Goal: Task Accomplishment & Management: Manage account settings

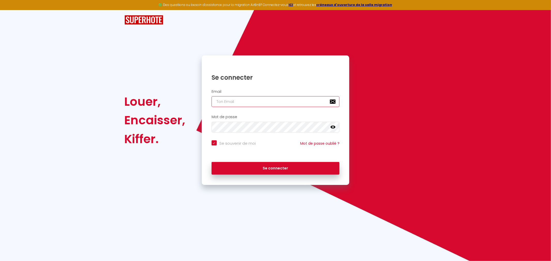
click at [265, 106] on input "email" at bounding box center [275, 101] width 128 height 11
type input "[EMAIL_ADDRESS][DOMAIN_NAME]"
click at [332, 127] on icon at bounding box center [332, 127] width 5 height 3
click at [211, 162] on button "Se connecter" at bounding box center [275, 168] width 128 height 13
checkbox input "true"
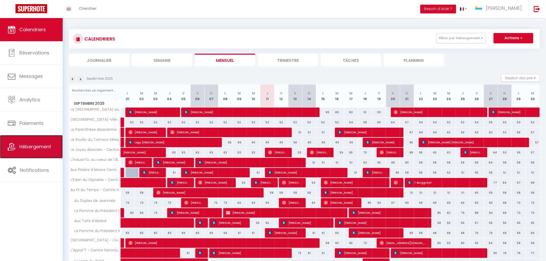
click at [34, 149] on span "Hébergement" at bounding box center [35, 146] width 32 height 6
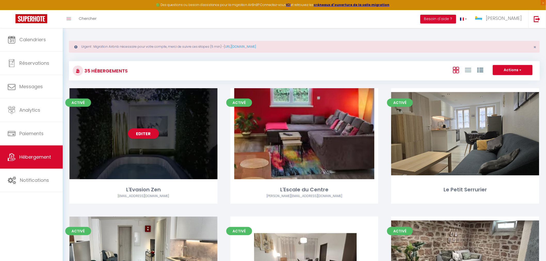
click at [165, 171] on div "Editer" at bounding box center [143, 133] width 148 height 91
select select "3"
select select "2"
select select "1"
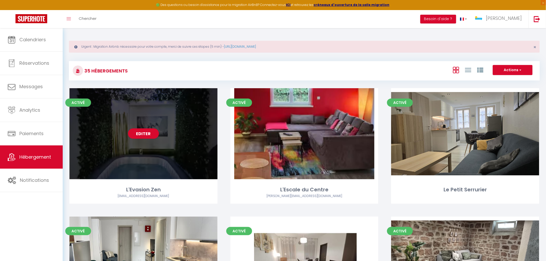
select select "28"
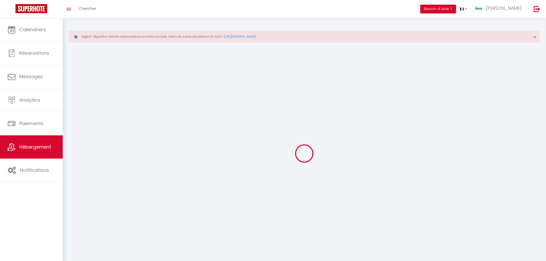
select select
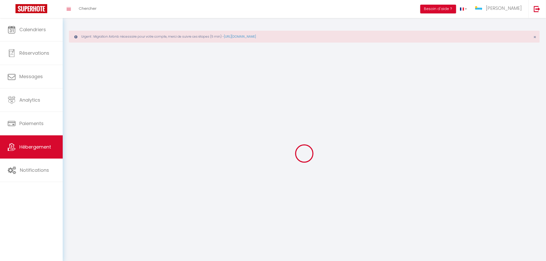
select select
checkbox input "false"
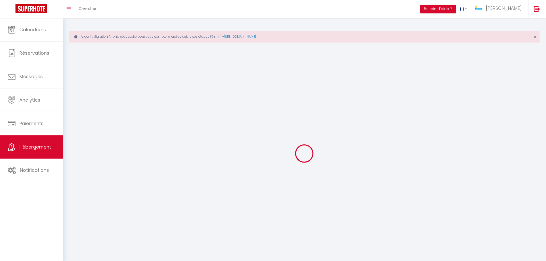
select select
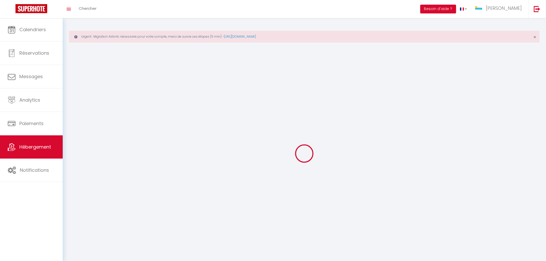
select select
checkbox input "false"
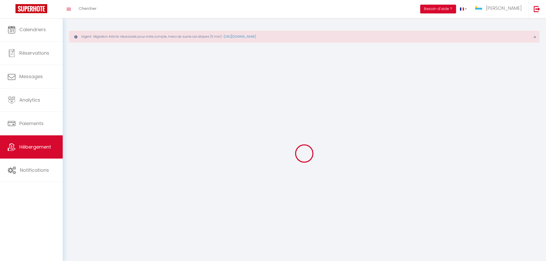
checkbox input "false"
select select
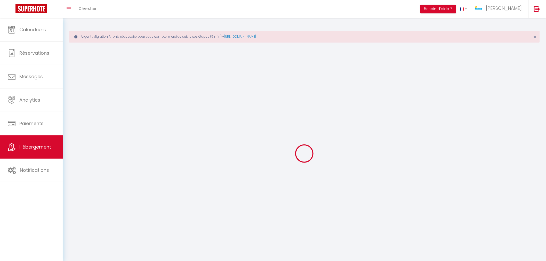
select select
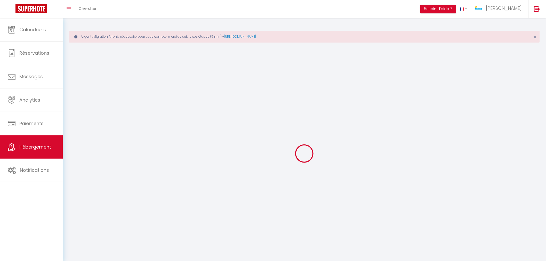
checkbox input "false"
select select
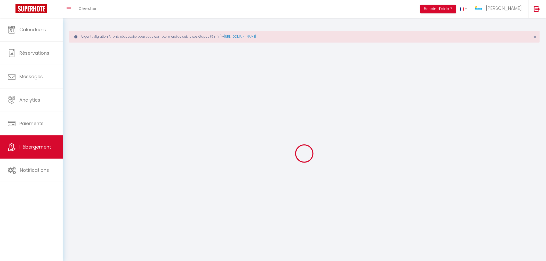
select select
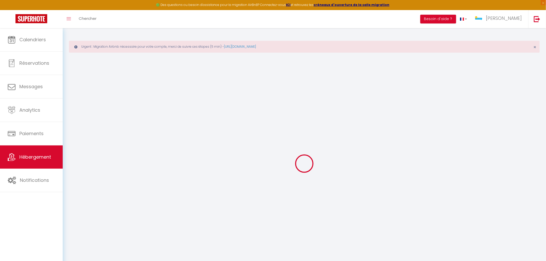
select select
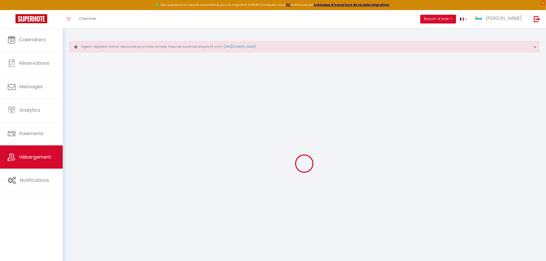
select select
checkbox input "false"
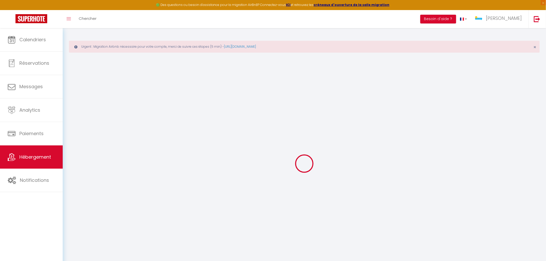
select select
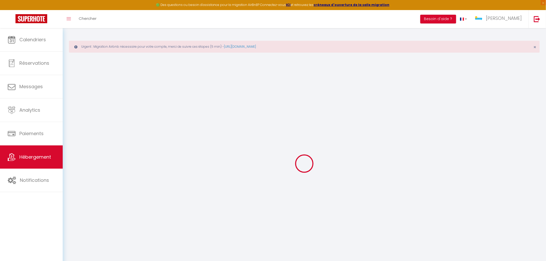
select select
checkbox input "false"
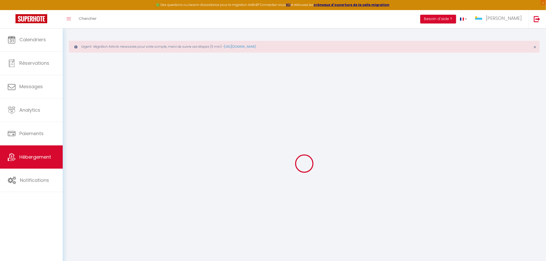
checkbox input "false"
select select
type input "L'Evasion Zen"
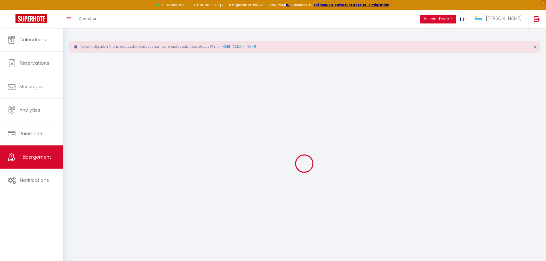
type input "Msutafa"
type input "Durmaz"
type input "[STREET_ADDRESS]"
type input "67600"
type input "Sélestat"
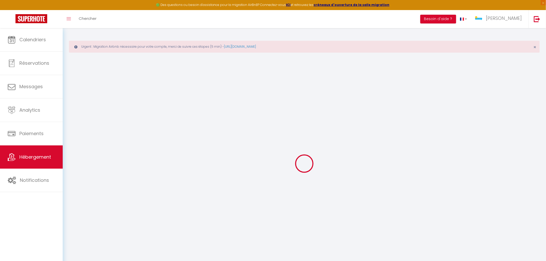
select select "2"
select select
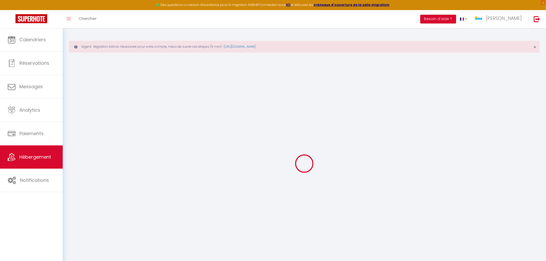
select select
type input "[STREET_ADDRESS]"
type input "67600"
type input "Sélestat"
type input "[EMAIL_ADDRESS][DOMAIN_NAME]"
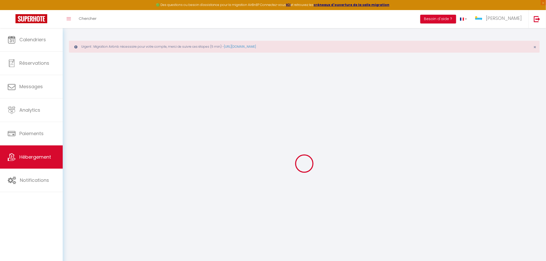
select select
checkbox input "false"
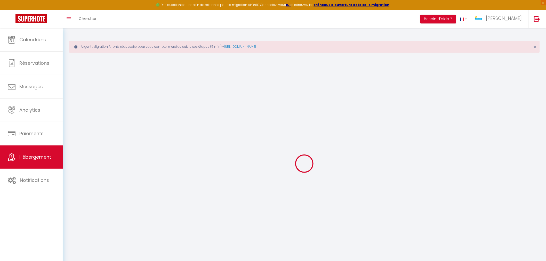
type input "0"
select select
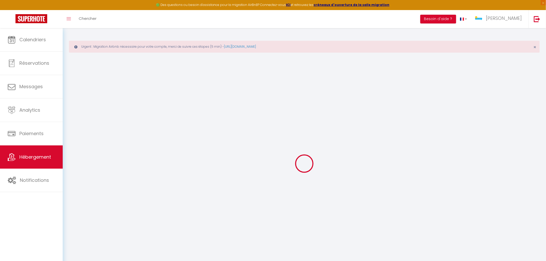
select select
checkbox input "false"
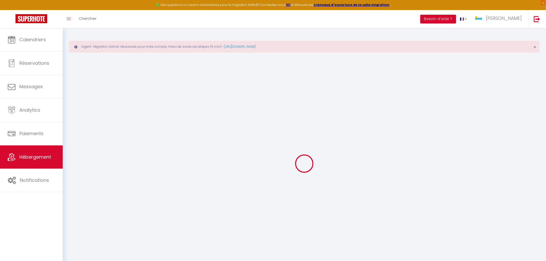
checkbox input "false"
select select
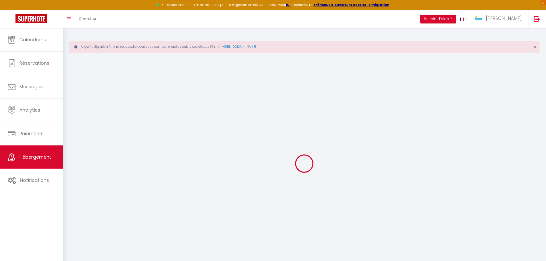
select select
checkbox input "false"
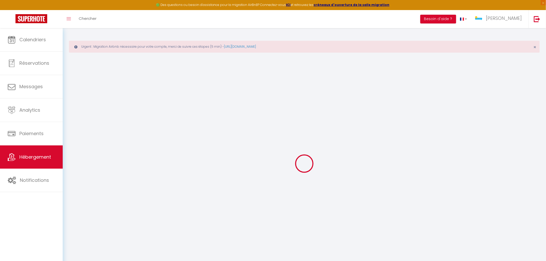
checkbox input "false"
select select
checkbox input "false"
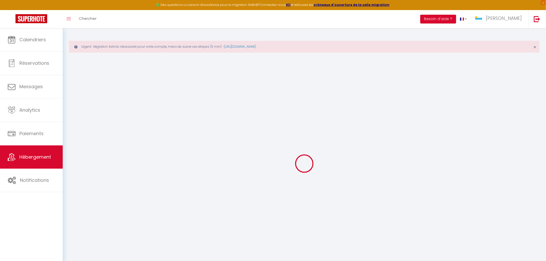
checkbox input "false"
select select "15:00"
select select "23:45"
select select "11:00"
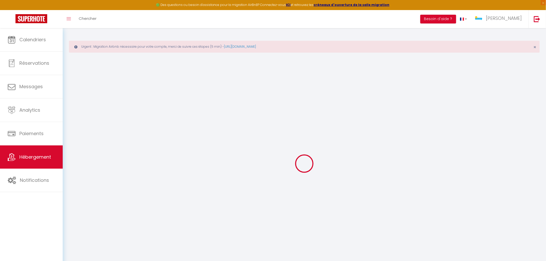
select select "30"
select select "120"
select select
checkbox input "false"
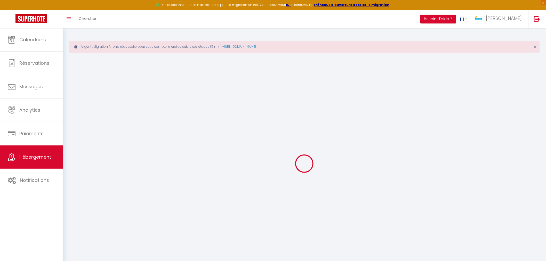
checkbox input "false"
select select
checkbox input "false"
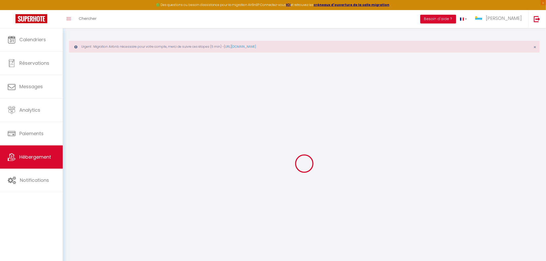
checkbox input "false"
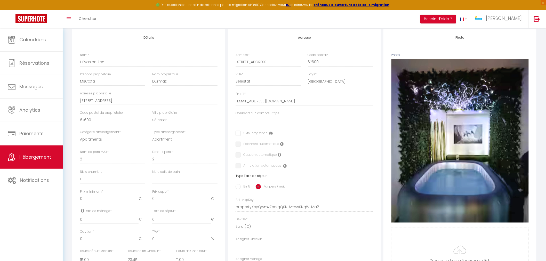
scroll to position [115, 0]
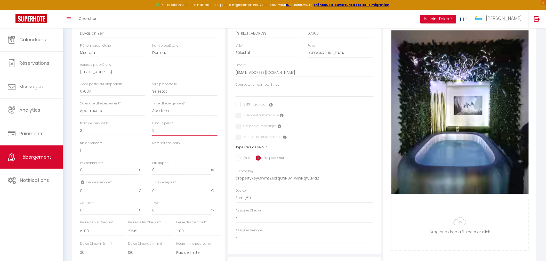
click at [161, 133] on select "1 2 3 4 5 6 7 8 9 10 11 12 13 14" at bounding box center [184, 131] width 65 height 10
select select "1"
click at [152, 126] on select "1 2 3 4 5 6 7 8 9 10 11 12 13 14" at bounding box center [184, 131] width 65 height 10
select select
checkbox input "false"
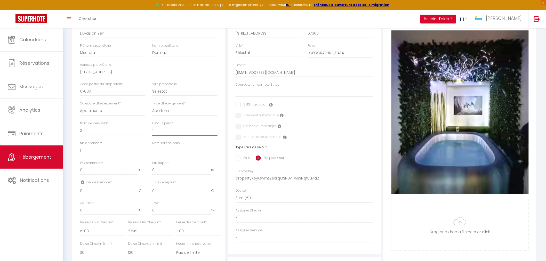
checkbox input "false"
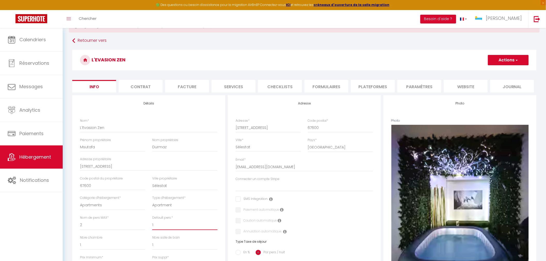
scroll to position [0, 0]
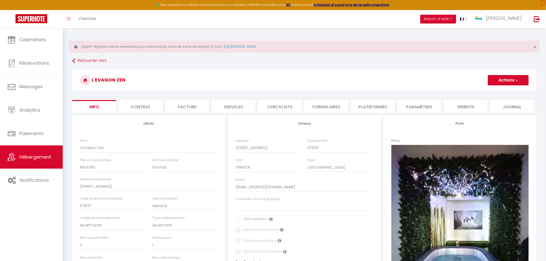
click at [518, 83] on span "button" at bounding box center [516, 80] width 3 height 5
click at [494, 94] on input "Enregistrer" at bounding box center [487, 91] width 19 height 5
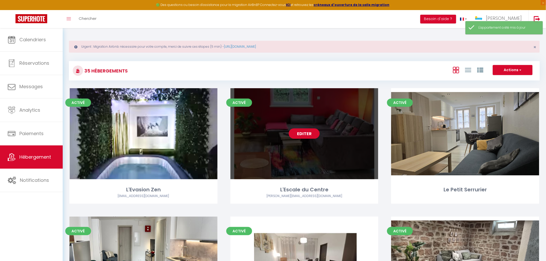
click at [328, 169] on div "Editer" at bounding box center [304, 133] width 148 height 91
select select "3"
select select "2"
select select "1"
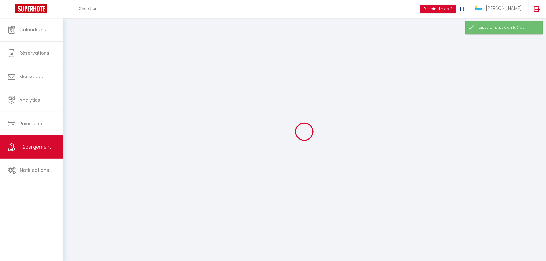
select select
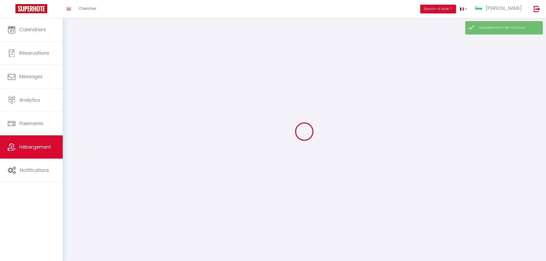
select select
checkbox input "false"
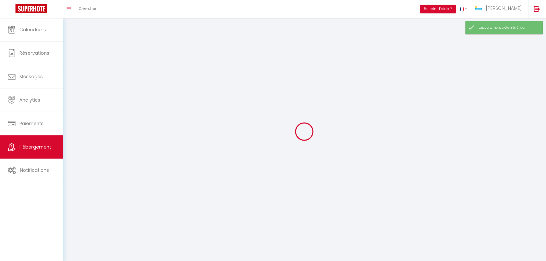
select select
select select "1"
select select "28"
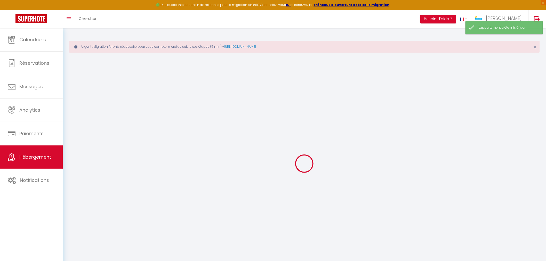
select select
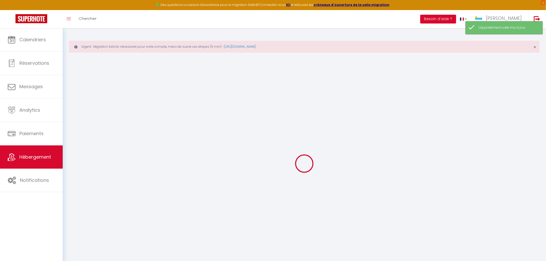
select select
checkbox input "false"
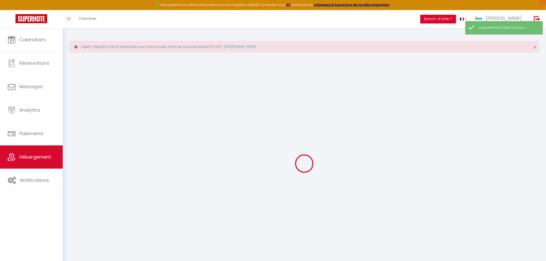
select select
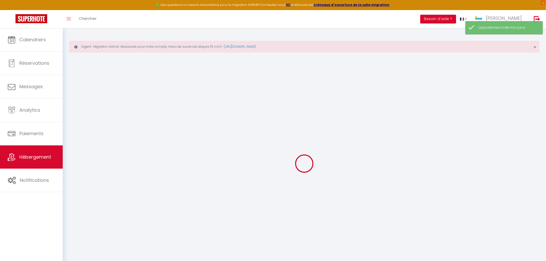
select select
checkbox input "false"
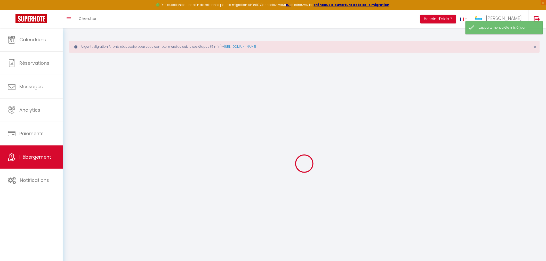
checkbox input "false"
select select
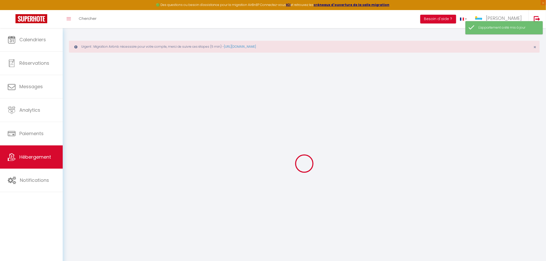
select select
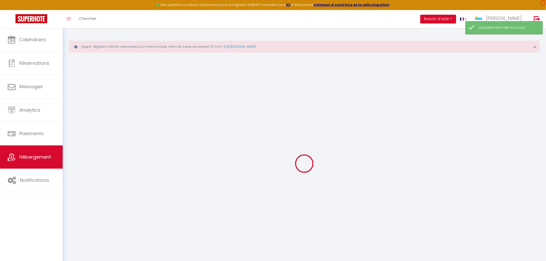
checkbox input "false"
select select
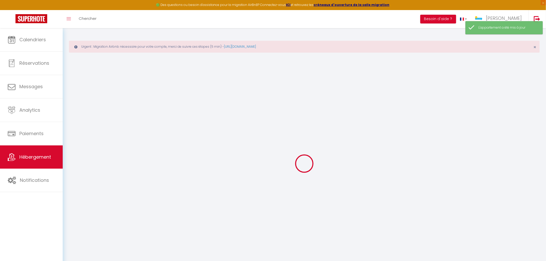
select select
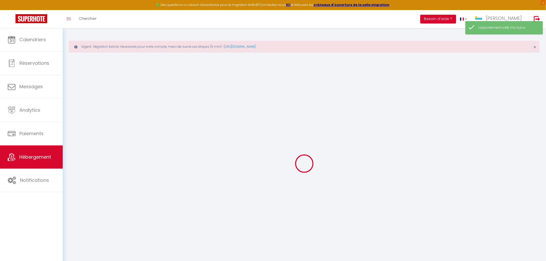
select select
checkbox input "false"
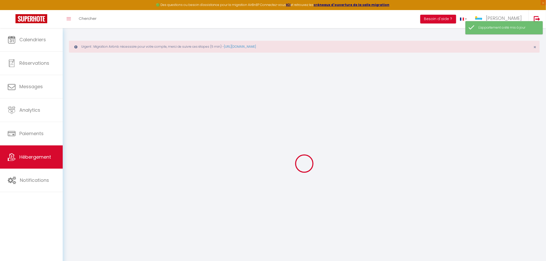
checkbox input "false"
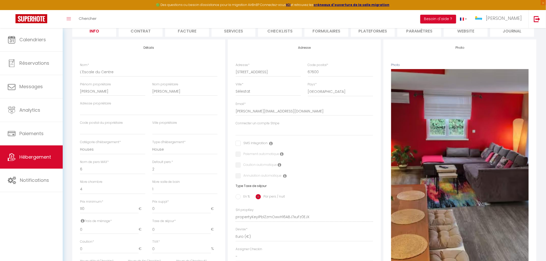
scroll to position [86, 0]
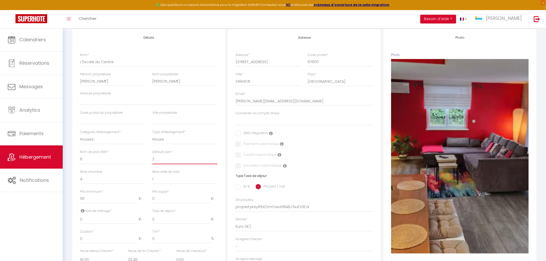
click at [160, 159] on select "1 2 3 4 5 6 7 8 9 10 11 12 13 14" at bounding box center [184, 160] width 65 height 10
click at [152, 155] on select "1 2 3 4 5 6 7 8 9 10 11 12 13 14" at bounding box center [184, 160] width 65 height 10
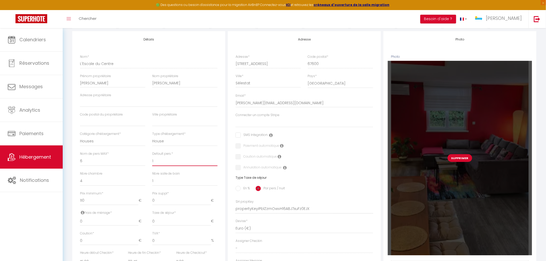
scroll to position [0, 0]
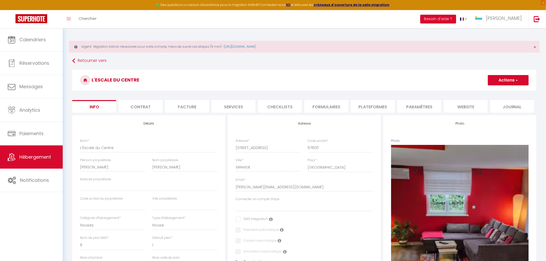
drag, startPoint x: 517, startPoint y: 84, endPoint x: 515, endPoint y: 86, distance: 3.5
click at [517, 84] on button "Actions" at bounding box center [508, 80] width 41 height 10
click at [492, 92] on input "Enregistrer" at bounding box center [487, 91] width 19 height 5
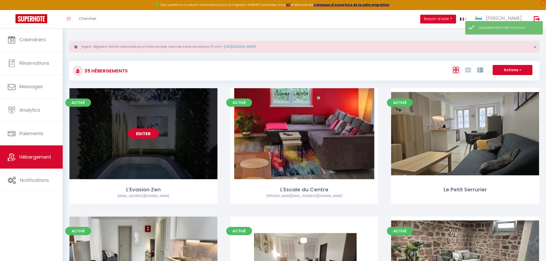
click at [164, 154] on div "Editer" at bounding box center [143, 133] width 148 height 91
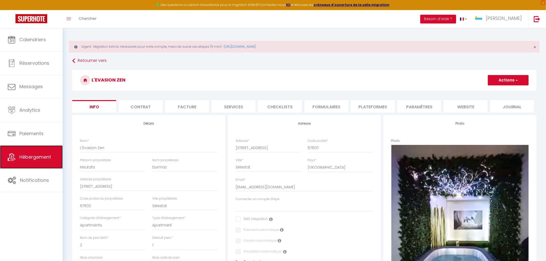
click at [35, 160] on span "Hébergement" at bounding box center [35, 157] width 32 height 6
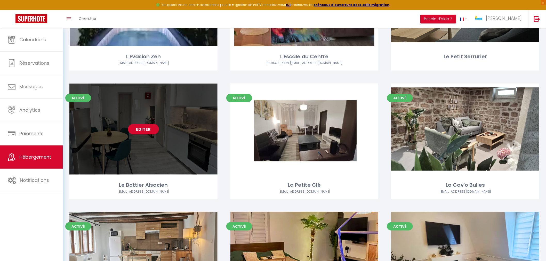
scroll to position [143, 0]
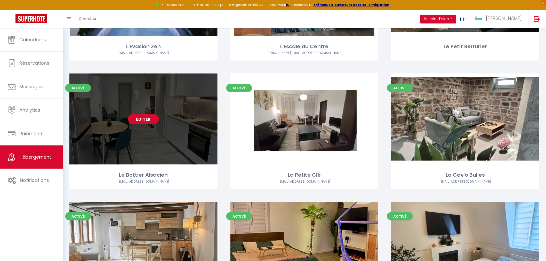
click at [122, 160] on div "Editer" at bounding box center [143, 119] width 148 height 91
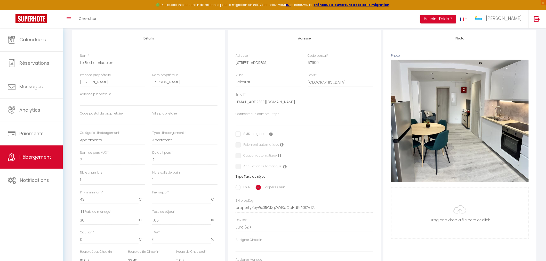
scroll to position [86, 0]
click at [164, 162] on select "1 2 3 4 5 6 7 8 9 10 11 12 13 14" at bounding box center [184, 160] width 65 height 10
click at [152, 155] on select "1 2 3 4 5 6 7 8 9 10 11 12 13 14" at bounding box center [184, 160] width 65 height 10
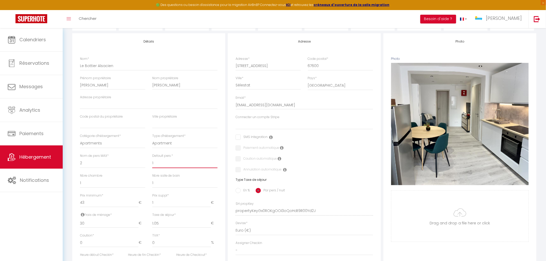
scroll to position [29, 0]
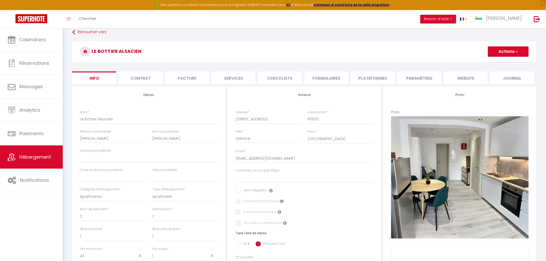
click at [500, 49] on button "Actions" at bounding box center [508, 51] width 41 height 10
click at [494, 63] on input "Enregistrer" at bounding box center [487, 62] width 19 height 5
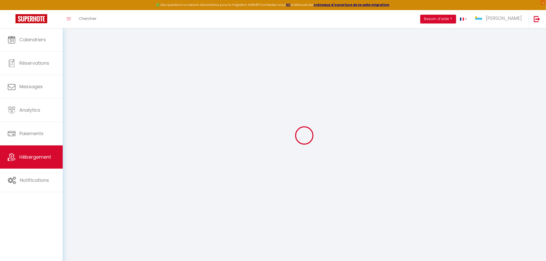
scroll to position [28, 0]
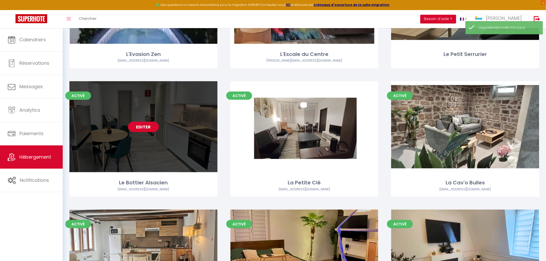
scroll to position [143, 0]
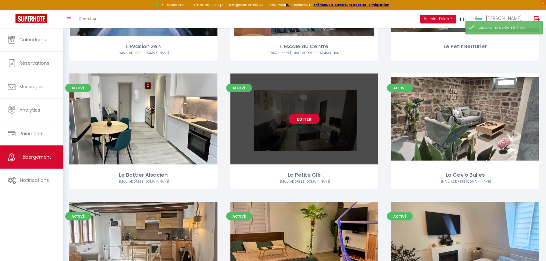
click at [313, 151] on div "Editer" at bounding box center [304, 119] width 148 height 91
click at [295, 152] on div "Editer" at bounding box center [304, 119] width 148 height 91
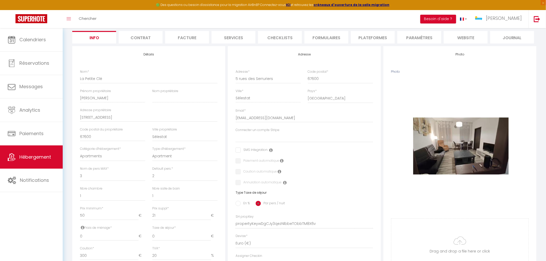
scroll to position [86, 0]
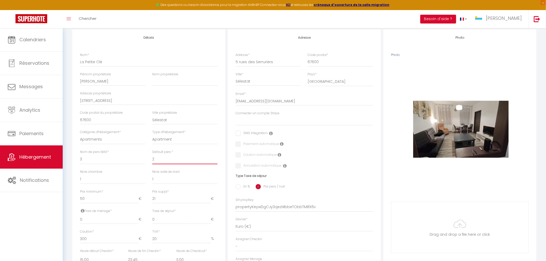
click at [164, 158] on select "1 2 3 4 5 6 7 8 9 10 11 12 13 14" at bounding box center [184, 160] width 65 height 10
click at [152, 155] on select "1 2 3 4 5 6 7 8 9 10 11 12 13 14" at bounding box center [184, 160] width 65 height 10
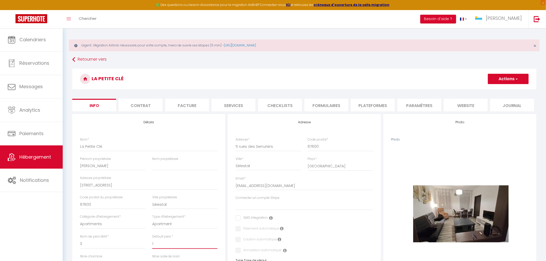
scroll to position [0, 0]
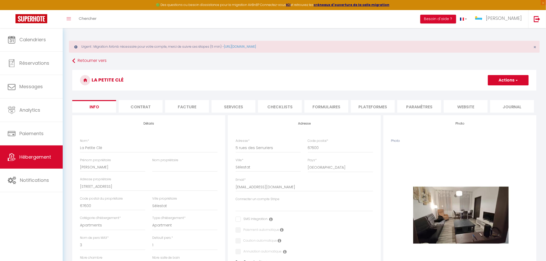
drag, startPoint x: 509, startPoint y: 79, endPoint x: 506, endPoint y: 83, distance: 4.6
click at [509, 79] on button "Actions" at bounding box center [508, 80] width 41 height 10
click at [484, 93] on input "Enregistrer" at bounding box center [487, 91] width 19 height 5
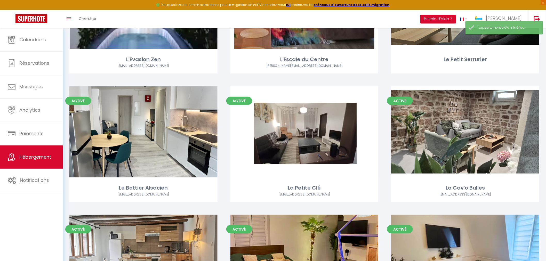
scroll to position [143, 0]
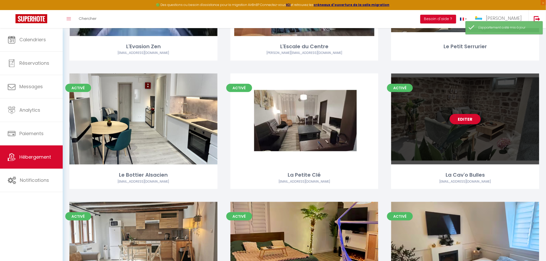
click at [457, 148] on div "Editer" at bounding box center [465, 119] width 148 height 91
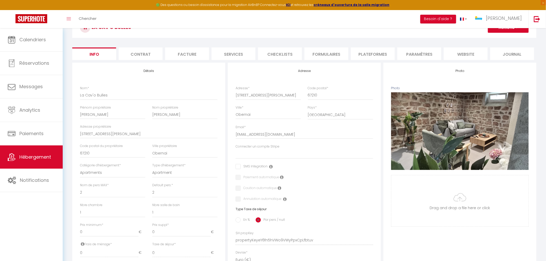
scroll to position [57, 0]
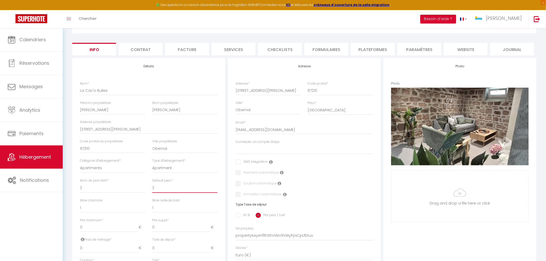
click at [162, 187] on select "1 2 3 4 5 6 7 8 9 10 11 12 13 14" at bounding box center [184, 188] width 65 height 10
click at [152, 183] on select "1 2 3 4 5 6 7 8 9 10 11 12 13 14" at bounding box center [184, 188] width 65 height 10
click at [511, 18] on span "[PERSON_NAME]" at bounding box center [504, 18] width 36 height 6
click at [445, 31] on h3 "La Cav'o Bulles" at bounding box center [304, 23] width 464 height 21
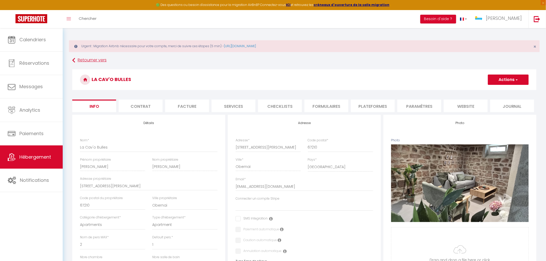
scroll to position [0, 0]
click at [513, 83] on button "Actions" at bounding box center [508, 80] width 41 height 10
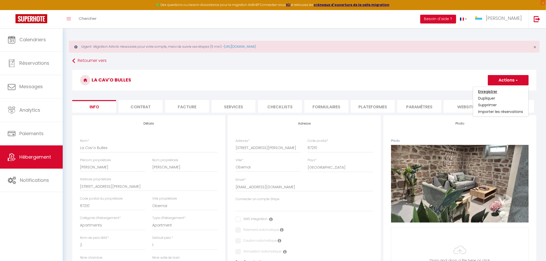
click at [486, 90] on input "Enregistrer" at bounding box center [487, 91] width 19 height 5
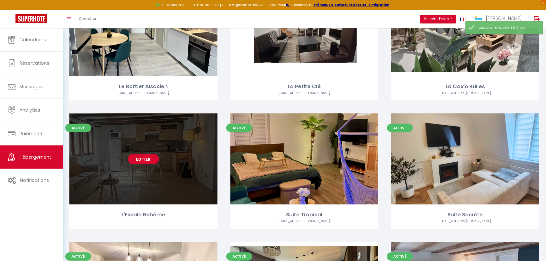
scroll to position [287, 0]
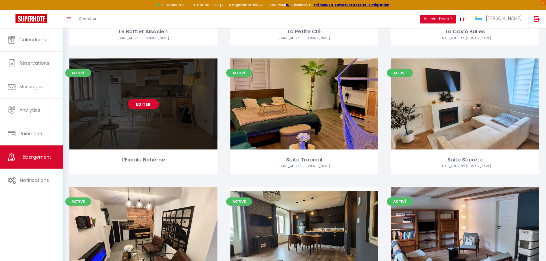
click at [138, 137] on div "Editer" at bounding box center [143, 104] width 148 height 91
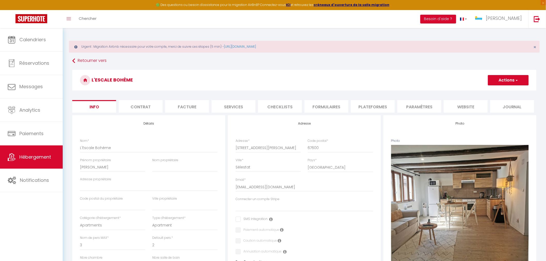
scroll to position [86, 0]
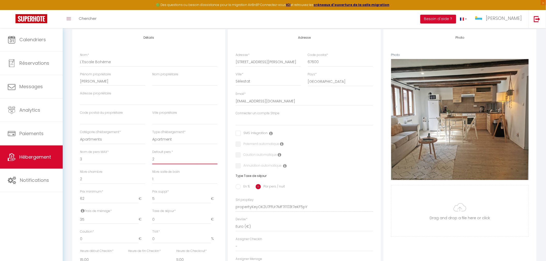
click at [159, 160] on select "1 2 3 4 5 6 7 8 9 10 11 12 13 14" at bounding box center [184, 160] width 65 height 10
click at [152, 155] on select "1 2 3 4 5 6 7 8 9 10 11 12 13 14" at bounding box center [184, 160] width 65 height 10
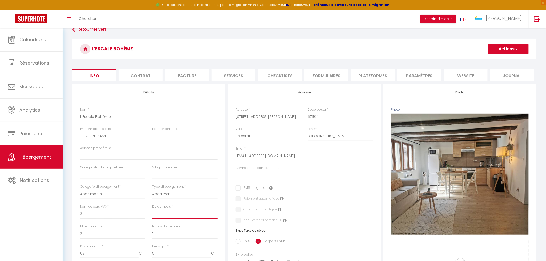
scroll to position [0, 0]
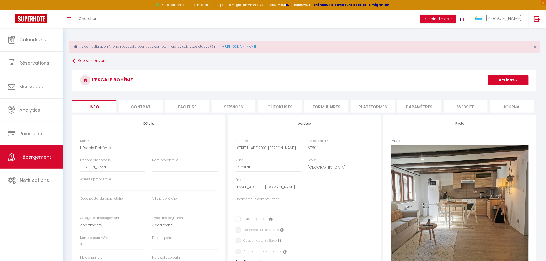
click at [507, 86] on h3 "L'Escale Bohème" at bounding box center [304, 80] width 464 height 21
click at [507, 80] on button "Actions" at bounding box center [508, 80] width 41 height 10
click at [492, 91] on input "Enregistrer" at bounding box center [487, 91] width 19 height 5
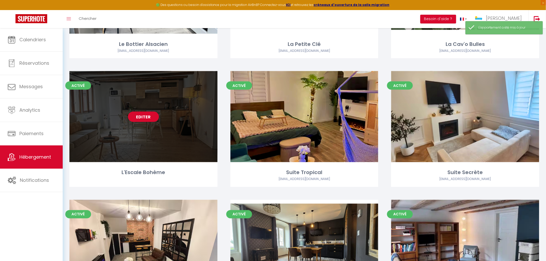
scroll to position [287, 0]
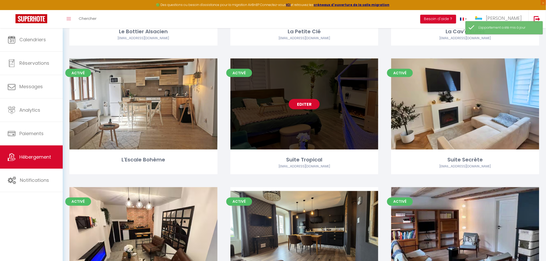
click at [313, 140] on div "Editer" at bounding box center [304, 104] width 148 height 91
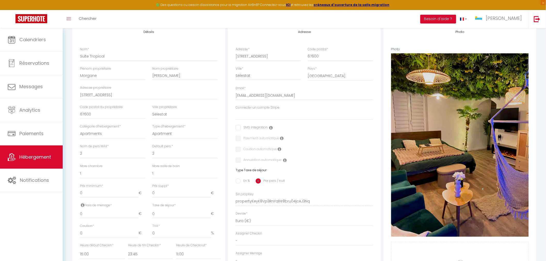
scroll to position [115, 0]
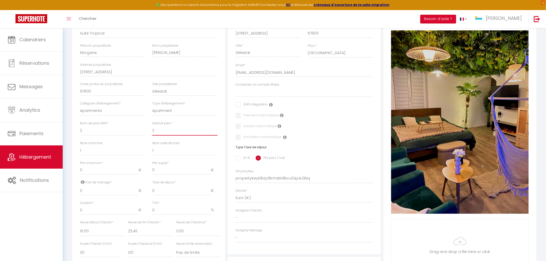
click at [166, 133] on select "1 2 3 4 5 6 7 8 9 10 11 12 13 14" at bounding box center [184, 131] width 65 height 10
click at [152, 126] on select "1 2 3 4 5 6 7 8 9 10 11 12 13 14" at bounding box center [184, 131] width 65 height 10
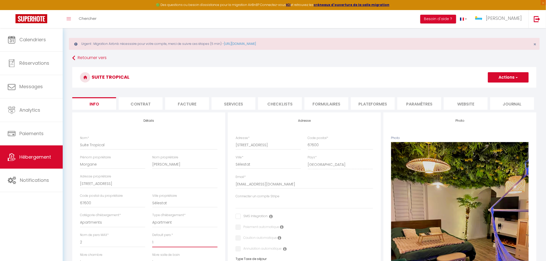
scroll to position [0, 0]
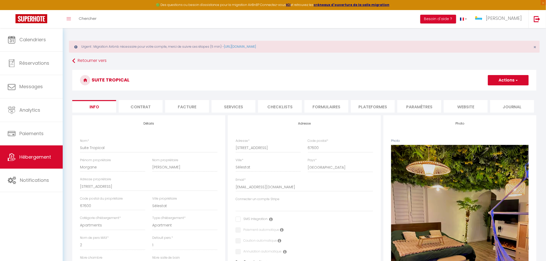
click at [514, 81] on button "Actions" at bounding box center [508, 80] width 41 height 10
click at [487, 92] on input "Enregistrer" at bounding box center [487, 91] width 19 height 5
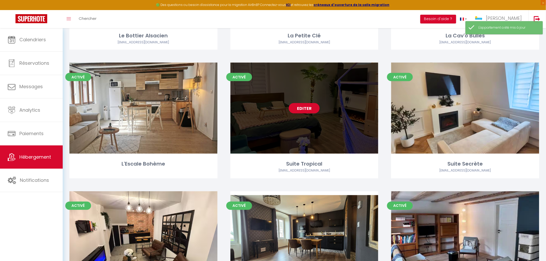
scroll to position [287, 0]
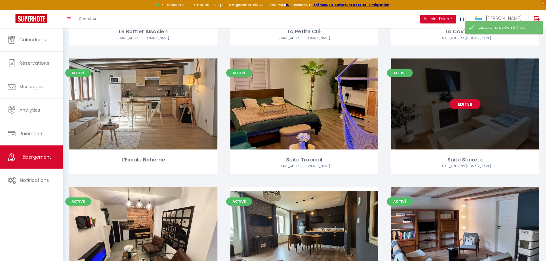
click at [473, 134] on div "Editer" at bounding box center [465, 104] width 148 height 91
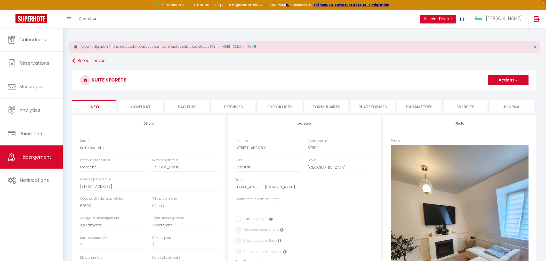
scroll to position [29, 0]
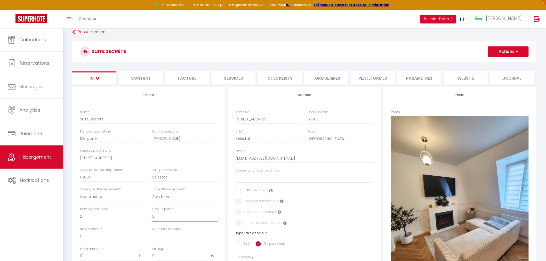
click at [160, 215] on select "1 2 3 4 5 6 7 8 9 10 11 12 13 14" at bounding box center [184, 217] width 65 height 10
click at [152, 212] on select "1 2 3 4 5 6 7 8 9 10 11 12 13 14" at bounding box center [184, 217] width 65 height 10
click at [517, 54] on button "Actions" at bounding box center [508, 51] width 41 height 10
click at [485, 63] on input "Enregistrer" at bounding box center [487, 62] width 19 height 5
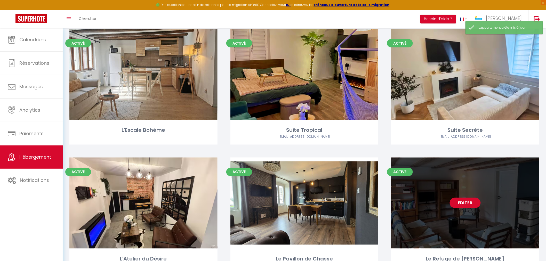
scroll to position [344, 0]
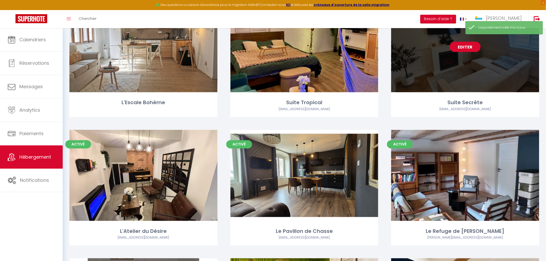
click at [426, 84] on div "Editer" at bounding box center [465, 46] width 148 height 91
click at [430, 89] on div "Editer" at bounding box center [465, 46] width 148 height 91
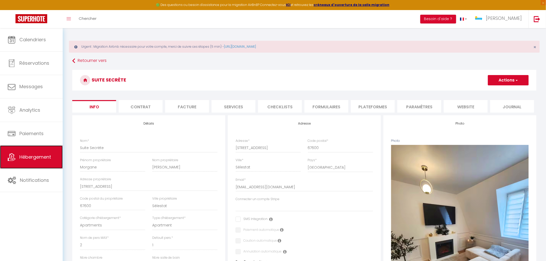
click at [25, 158] on span "Hébergement" at bounding box center [35, 157] width 32 height 6
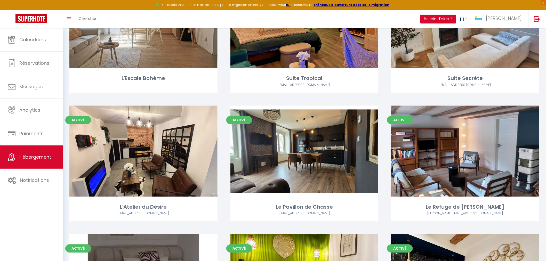
scroll to position [401, 0]
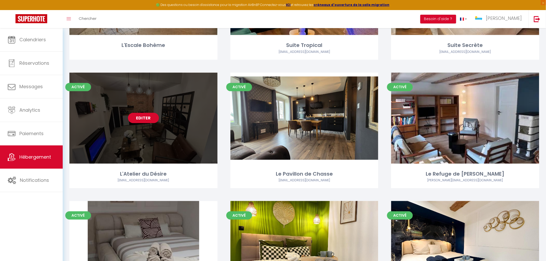
click at [172, 151] on div "Editer" at bounding box center [143, 118] width 148 height 91
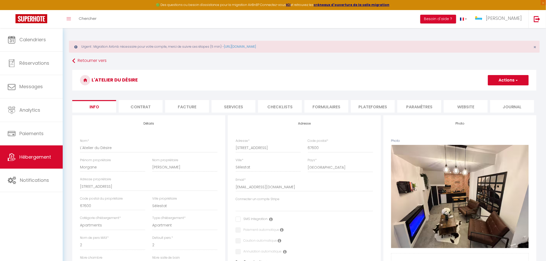
scroll to position [86, 0]
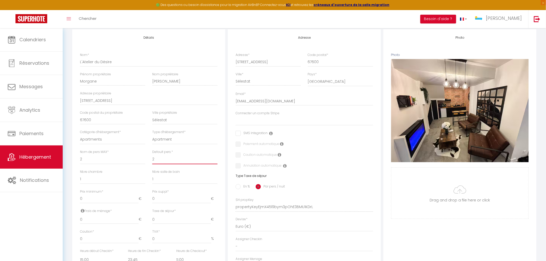
click at [160, 162] on select "1 2 3 4 5 6 7 8 9 10 11 12 13 14" at bounding box center [184, 160] width 65 height 10
click at [152, 155] on select "1 2 3 4 5 6 7 8 9 10 11 12 13 14" at bounding box center [184, 160] width 65 height 10
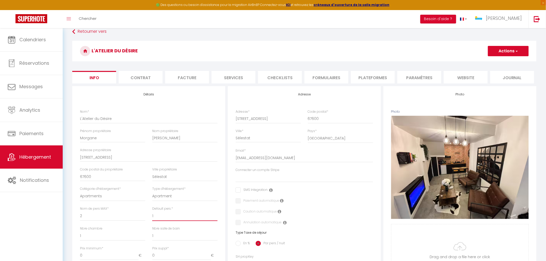
scroll to position [29, 0]
click at [509, 50] on button "Actions" at bounding box center [508, 51] width 41 height 10
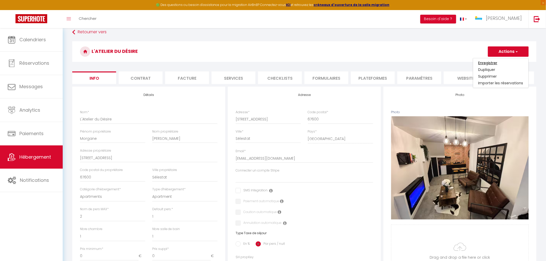
click at [495, 62] on input "Enregistrer" at bounding box center [487, 62] width 19 height 5
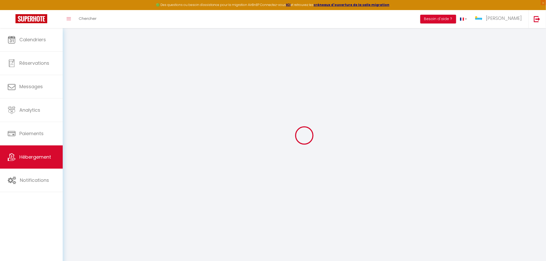
scroll to position [28, 0]
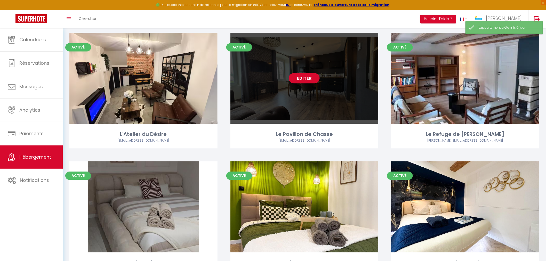
scroll to position [459, 0]
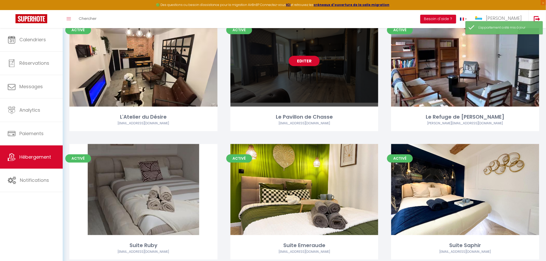
click at [318, 101] on div "Editer" at bounding box center [304, 60] width 148 height 91
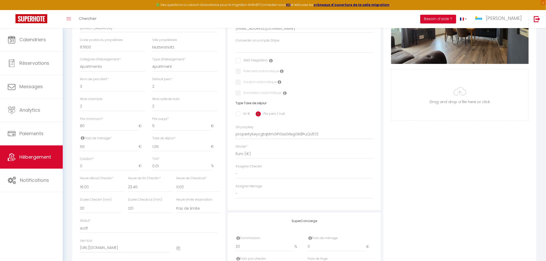
scroll to position [158, 0]
click at [162, 110] on select "0 1 2 3 4 5 6 7 8 9 10 11 12 13" at bounding box center [184, 107] width 65 height 10
click at [152, 102] on select "0 1 2 3 4 5 6 7 8 9 10 11 12 13" at bounding box center [184, 107] width 65 height 10
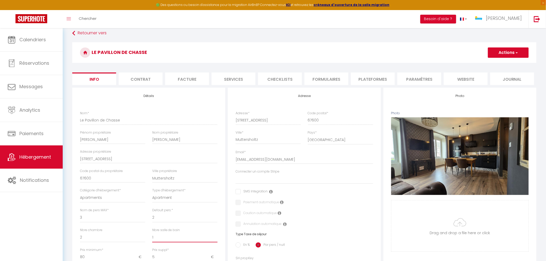
scroll to position [15, 0]
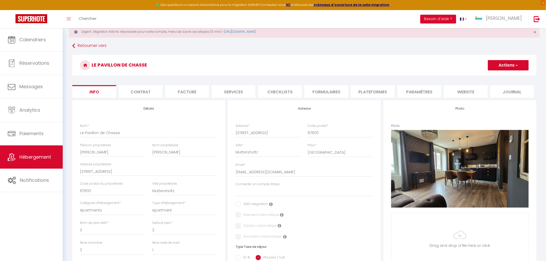
click at [502, 65] on button "Actions" at bounding box center [508, 65] width 41 height 10
click at [489, 78] on input "Enregistrer" at bounding box center [487, 76] width 19 height 5
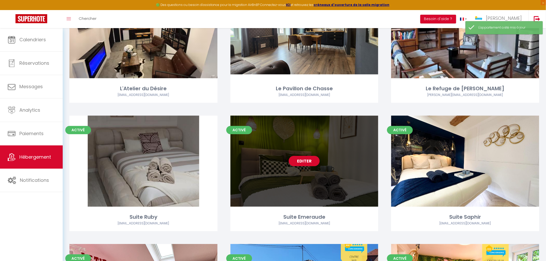
scroll to position [487, 0]
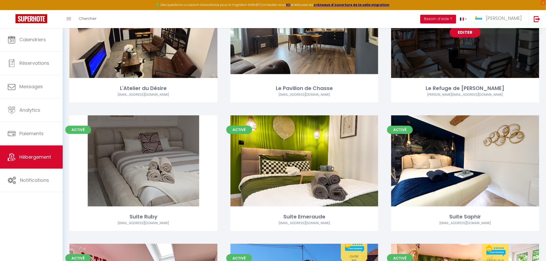
click at [424, 76] on div "Editer" at bounding box center [465, 32] width 148 height 91
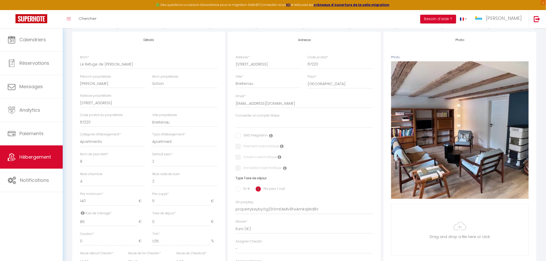
scroll to position [115, 0]
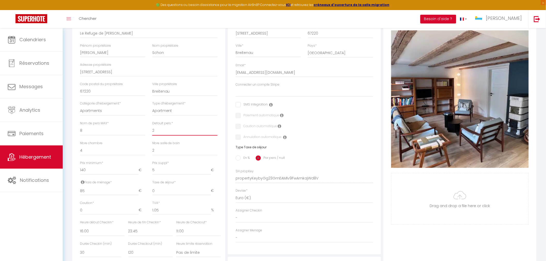
click at [171, 132] on select "1 2 3 4 5 6 7 8 9 10 11 12 13 14" at bounding box center [184, 131] width 65 height 10
click at [152, 126] on select "1 2 3 4 5 6 7 8 9 10 11 12 13 14" at bounding box center [184, 131] width 65 height 10
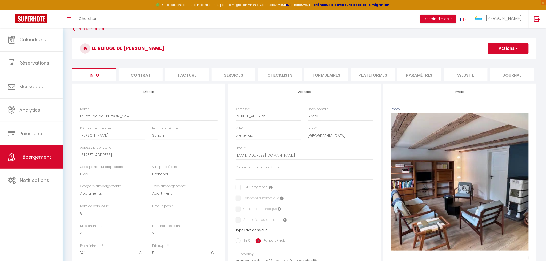
scroll to position [29, 0]
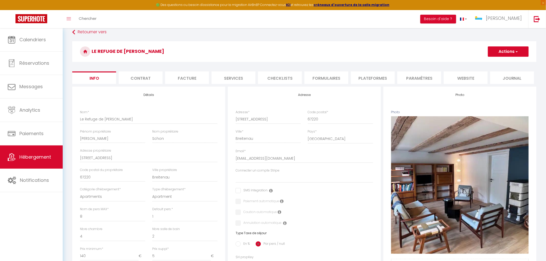
click at [505, 53] on button "Actions" at bounding box center [508, 51] width 41 height 10
click at [493, 64] on input "Enregistrer" at bounding box center [487, 62] width 19 height 5
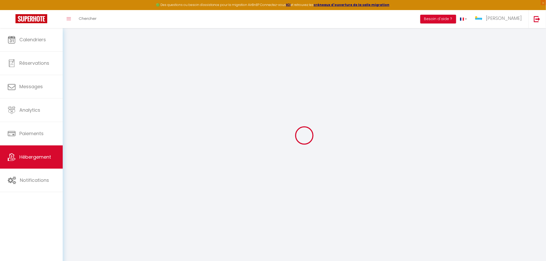
scroll to position [28, 0]
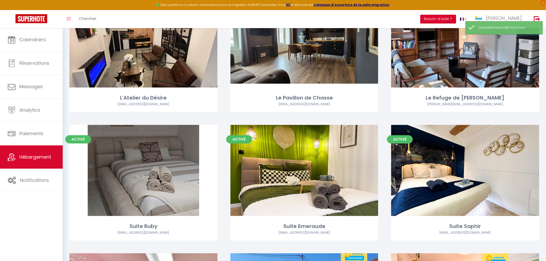
scroll to position [516, 0]
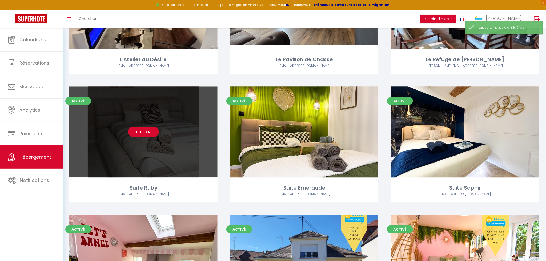
click at [174, 168] on div "Editer" at bounding box center [143, 131] width 148 height 91
click at [111, 157] on div "Editer" at bounding box center [143, 131] width 148 height 91
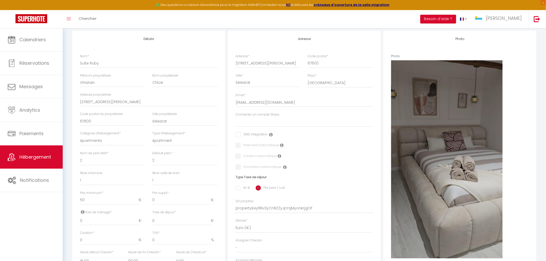
scroll to position [86, 0]
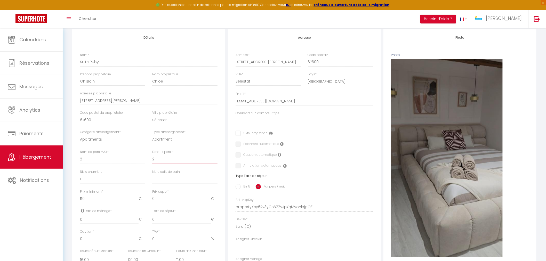
click at [166, 161] on select "1 2 3 4 5 6 7 8 9 10 11 12 13 14" at bounding box center [184, 160] width 65 height 10
click at [152, 155] on select "1 2 3 4 5 6 7 8 9 10 11 12 13 14" at bounding box center [184, 160] width 65 height 10
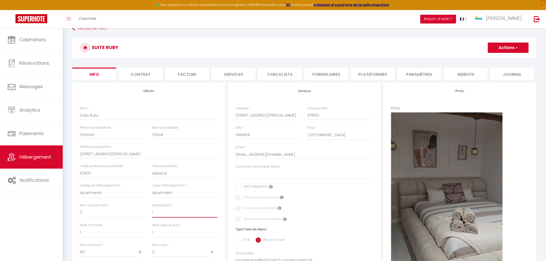
scroll to position [29, 0]
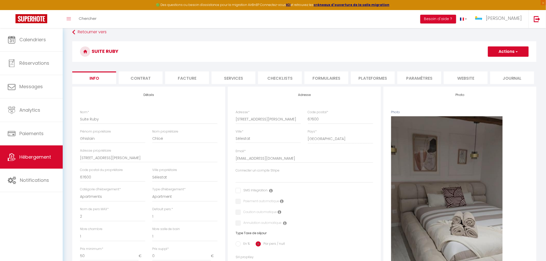
click at [507, 50] on button "Actions" at bounding box center [508, 51] width 41 height 10
click at [489, 63] on input "Enregistrer" at bounding box center [487, 62] width 19 height 5
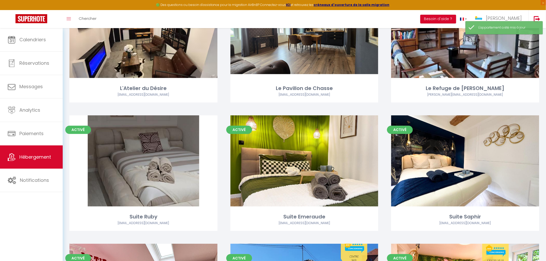
scroll to position [545, 0]
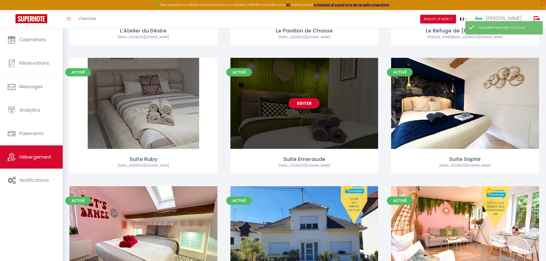
click at [331, 135] on div "Editer" at bounding box center [304, 103] width 148 height 91
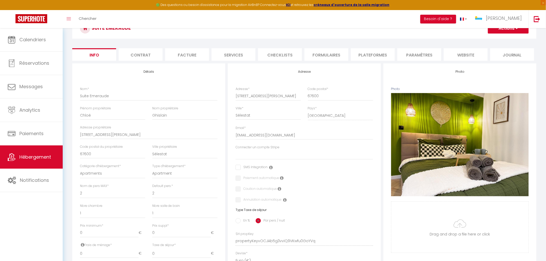
scroll to position [57, 0]
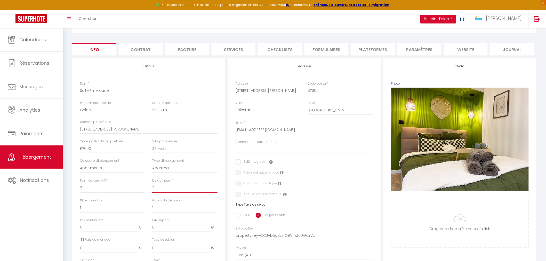
click at [158, 190] on select "1 2 3 4 5 6 7 8 9 10 11 12 13 14" at bounding box center [184, 188] width 65 height 10
click at [152, 183] on select "1 2 3 4 5 6 7 8 9 10 11 12 13 14" at bounding box center [184, 188] width 65 height 10
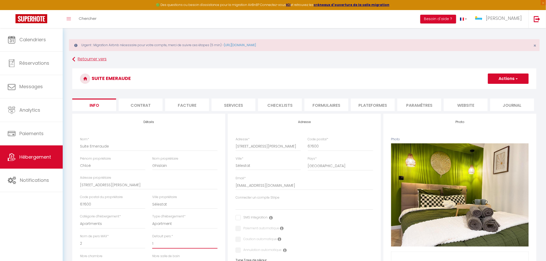
scroll to position [0, 0]
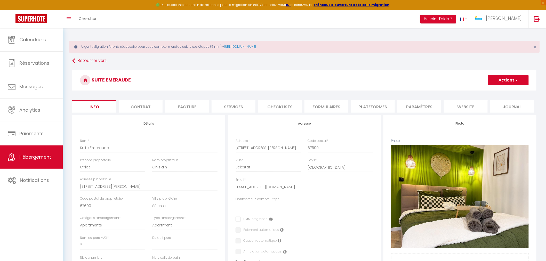
click at [517, 81] on span "button" at bounding box center [516, 80] width 3 height 5
click at [484, 92] on input "Enregistrer" at bounding box center [487, 91] width 19 height 5
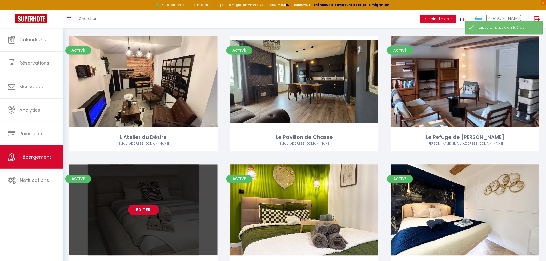
scroll to position [487, 0]
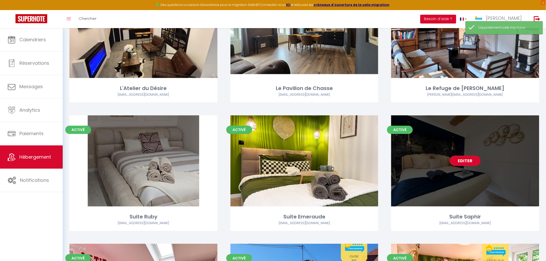
click at [453, 198] on div "Editer" at bounding box center [465, 160] width 148 height 91
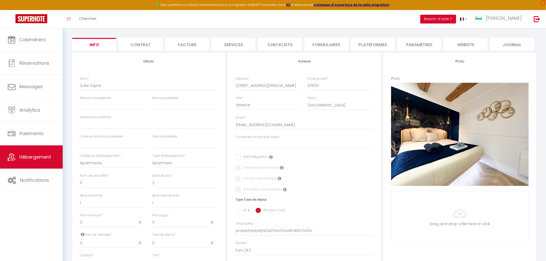
scroll to position [86, 0]
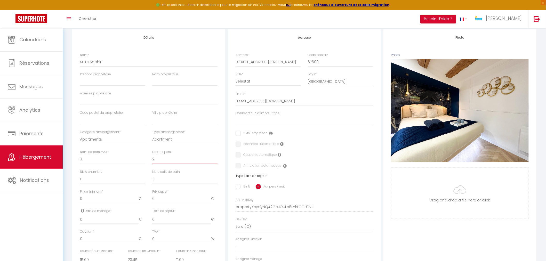
click at [164, 163] on select "1 2 3 4 5 6 7 8 9 10 11 12 13 14" at bounding box center [184, 160] width 65 height 10
click at [152, 155] on select "1 2 3 4 5 6 7 8 9 10 11 12 13 14" at bounding box center [184, 160] width 65 height 10
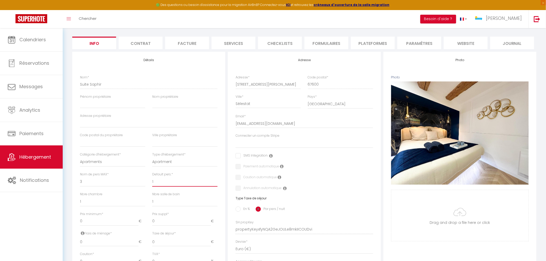
scroll to position [29, 0]
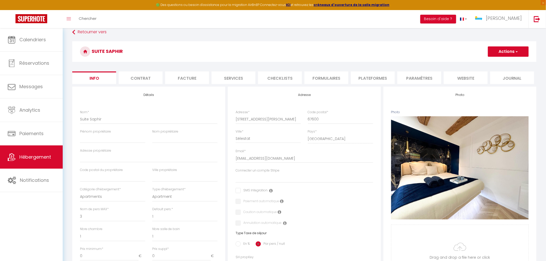
click at [500, 53] on button "Actions" at bounding box center [508, 51] width 41 height 10
click at [488, 65] on input "Enregistrer" at bounding box center [487, 62] width 19 height 5
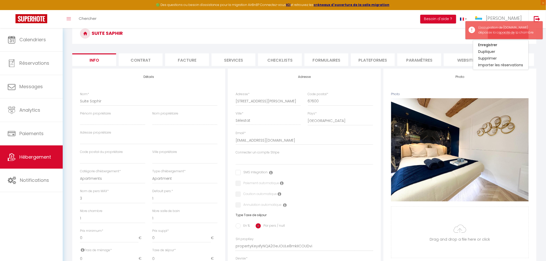
scroll to position [57, 0]
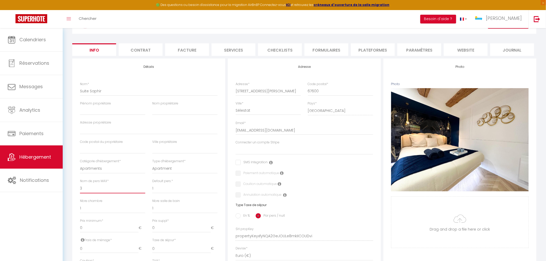
click at [88, 188] on select "1 2 3 4 5 6 7 8 9 10 11 12 13 14" at bounding box center [112, 189] width 65 height 10
click at [80, 184] on select "1 2 3 4 5 6 7 8 9 10 11 12 13 14" at bounding box center [112, 189] width 65 height 10
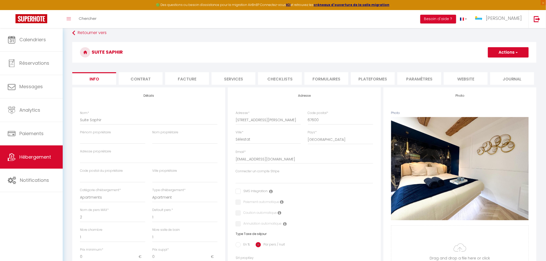
click at [502, 53] on button "Actions" at bounding box center [508, 52] width 41 height 10
click at [492, 64] on input "Enregistrer" at bounding box center [487, 63] width 19 height 5
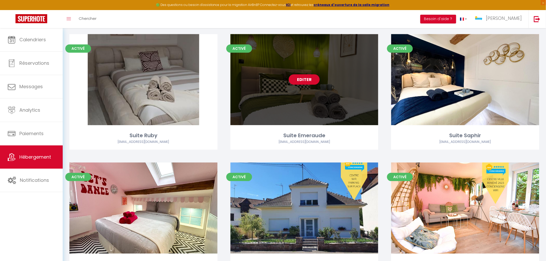
scroll to position [573, 0]
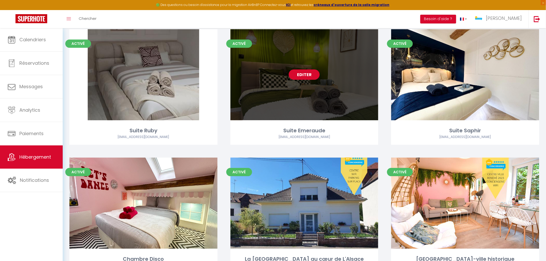
click at [293, 111] on div "Editer" at bounding box center [304, 74] width 148 height 91
click at [324, 96] on div "Editer" at bounding box center [304, 74] width 148 height 91
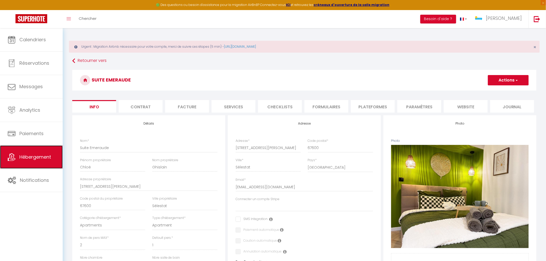
click at [37, 158] on span "Hébergement" at bounding box center [35, 157] width 32 height 6
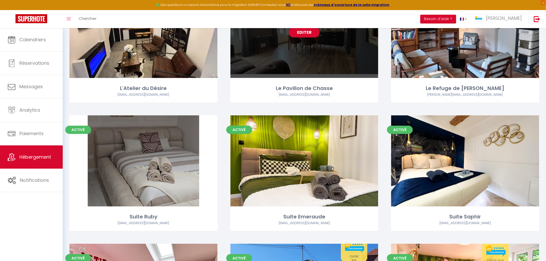
scroll to position [516, 0]
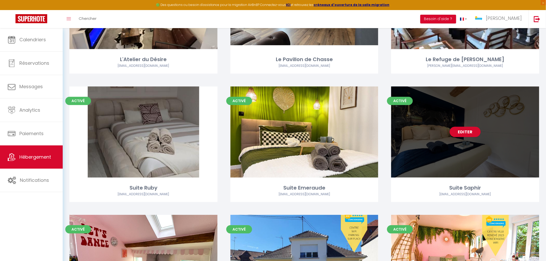
click at [484, 164] on div "Editer" at bounding box center [465, 131] width 148 height 91
click at [463, 175] on div "Editer" at bounding box center [465, 131] width 148 height 91
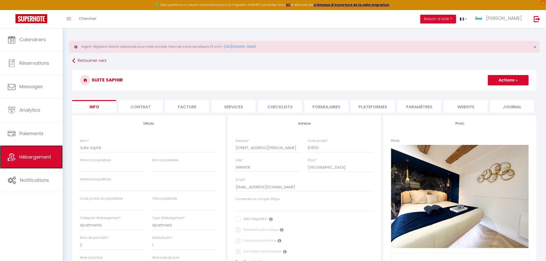
click at [28, 163] on link "Hébergement" at bounding box center [31, 157] width 63 height 23
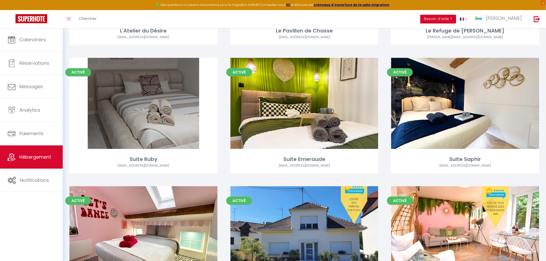
scroll to position [631, 0]
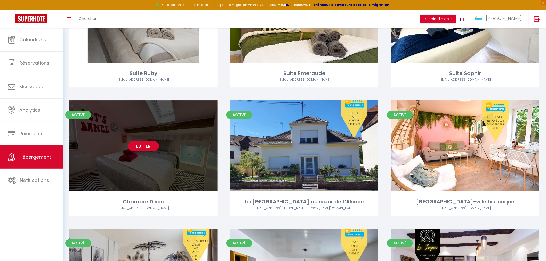
click at [142, 170] on div "Editer" at bounding box center [143, 145] width 148 height 91
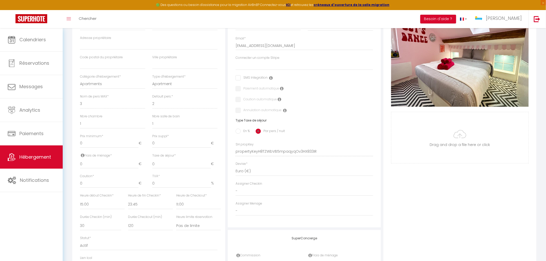
scroll to position [143, 0]
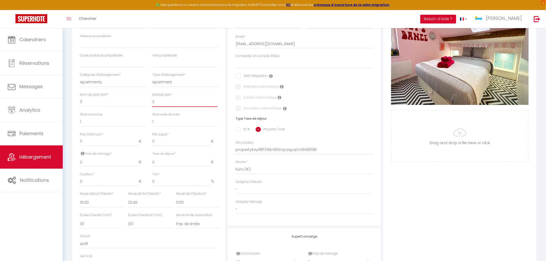
click at [164, 104] on select "1 2 3 4 5 6 7 8 9 10 11 12 13 14" at bounding box center [184, 102] width 65 height 10
click at [152, 97] on select "1 2 3 4 5 6 7 8 9 10 11 12 13 14" at bounding box center [184, 102] width 65 height 10
drag, startPoint x: 92, startPoint y: 103, endPoint x: 89, endPoint y: 105, distance: 3.5
click at [92, 103] on select "1 2 3 4 5 6 7 8 9 10 11 12 13 14" at bounding box center [112, 102] width 65 height 10
click at [80, 97] on select "1 2 3 4 5 6 7 8 9 10 11 12 13 14" at bounding box center [112, 102] width 65 height 10
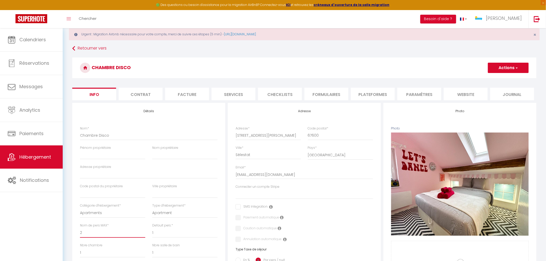
scroll to position [0, 0]
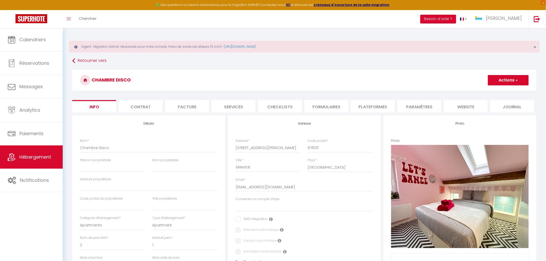
click at [502, 79] on button "Actions" at bounding box center [508, 80] width 41 height 10
click at [491, 92] on input "Enregistrer" at bounding box center [487, 91] width 19 height 5
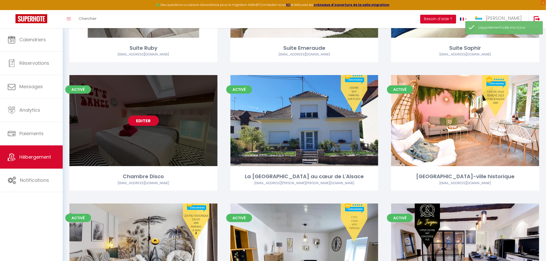
scroll to position [659, 0]
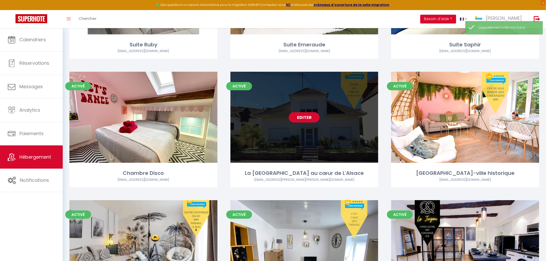
click at [325, 145] on div "Editer" at bounding box center [304, 117] width 148 height 91
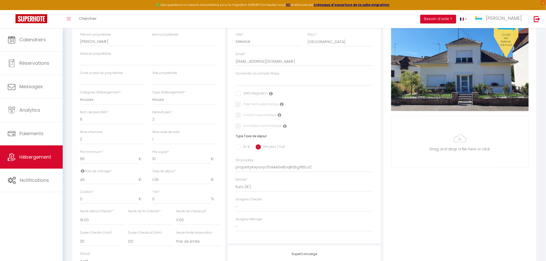
scroll to position [143, 0]
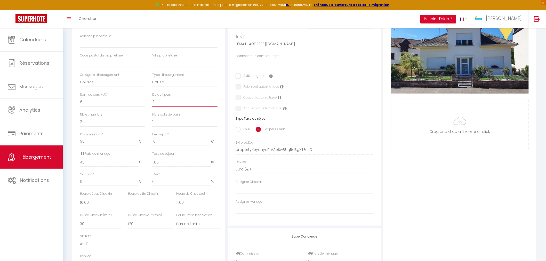
click at [162, 106] on select "1 2 3 4 5 6 7 8 9 10 11 12 13 14" at bounding box center [184, 102] width 65 height 10
click at [152, 97] on select "1 2 3 4 5 6 7 8 9 10 11 12 13 14" at bounding box center [184, 102] width 65 height 10
click at [94, 102] on select "1 2 3 4 5 6 7 8 9 10 11 12 13 14" at bounding box center [112, 102] width 65 height 10
click at [80, 97] on select "1 2 3 4 5 6 7 8 9 10 11 12 13 14" at bounding box center [112, 102] width 65 height 10
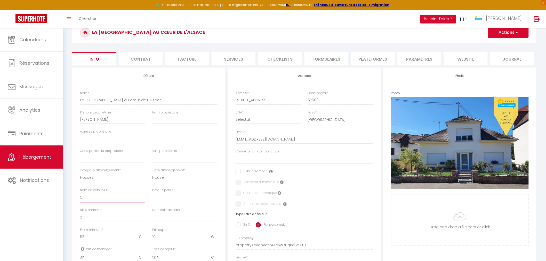
scroll to position [29, 0]
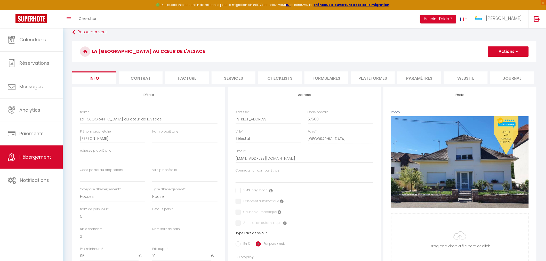
click at [514, 55] on button "Actions" at bounding box center [508, 51] width 41 height 10
click at [484, 64] on input "Enregistrer" at bounding box center [487, 62] width 19 height 5
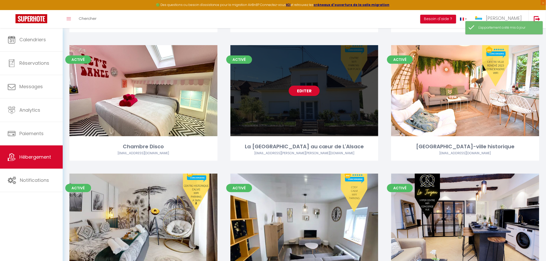
scroll to position [688, 0]
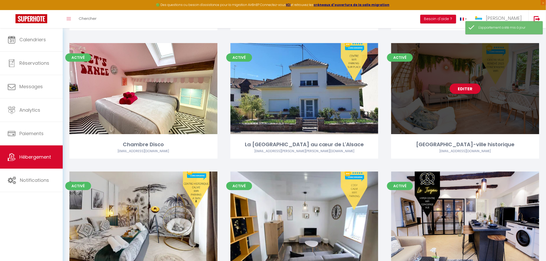
click at [482, 114] on div "Editer" at bounding box center [465, 88] width 148 height 91
click at [481, 119] on div "Editer" at bounding box center [465, 88] width 148 height 91
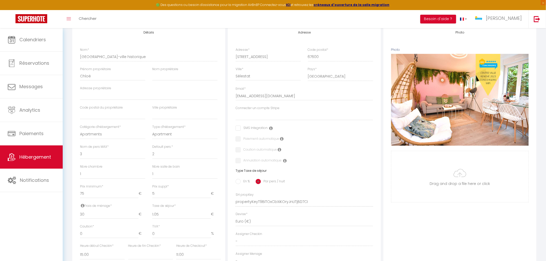
scroll to position [115, 0]
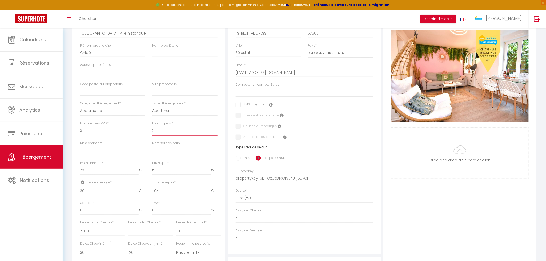
click at [159, 130] on select "1 2 3 4 5 6 7 8 9 10 11 12 13 14" at bounding box center [184, 131] width 65 height 10
click at [152, 126] on select "1 2 3 4 5 6 7 8 9 10 11 12 13 14" at bounding box center [184, 131] width 65 height 10
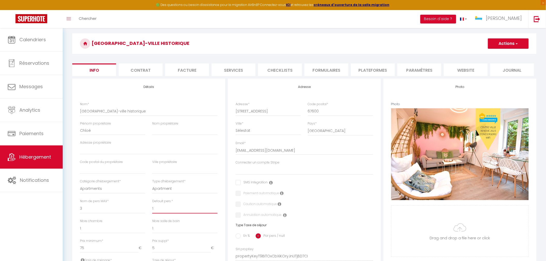
scroll to position [29, 0]
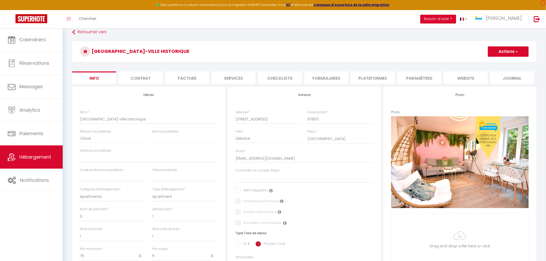
click at [505, 55] on button "Actions" at bounding box center [508, 51] width 41 height 10
click at [496, 65] on input "Enregistrer" at bounding box center [487, 62] width 19 height 5
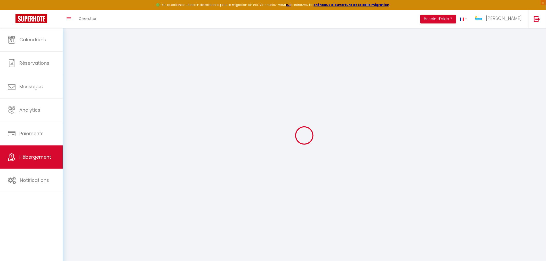
scroll to position [28, 0]
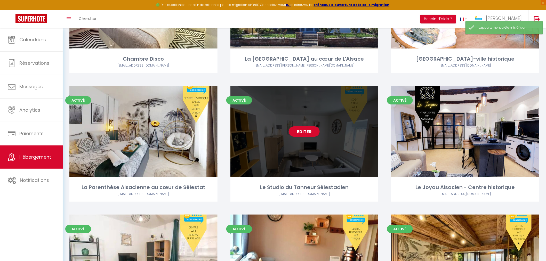
scroll to position [774, 0]
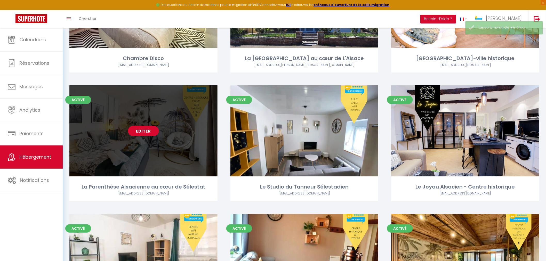
click at [168, 179] on div "Activé Editer La Parenthèse Alsacienne au cœur de Sélestat [EMAIL_ADDRESS][DOMA…" at bounding box center [143, 143] width 148 height 116
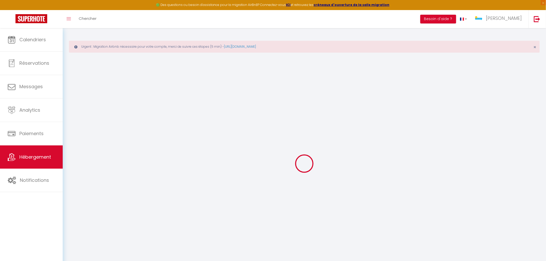
select select
checkbox input "false"
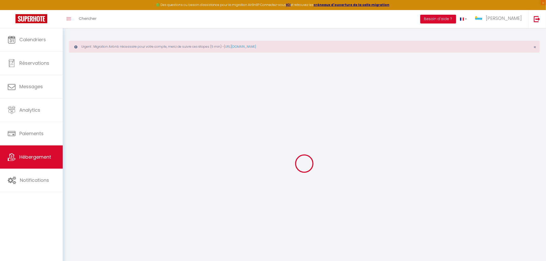
checkbox input "false"
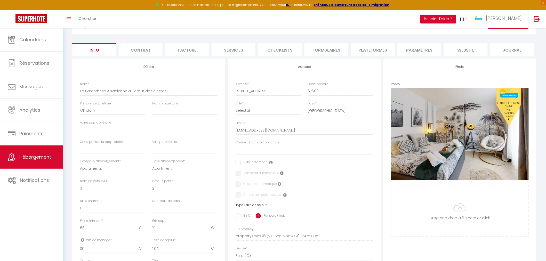
scroll to position [57, 0]
click at [163, 190] on select "1 2 3 4 5 6 7 8 9 10 11 12 13 14" at bounding box center [184, 188] width 65 height 10
select select "1"
click at [152, 183] on select "1 2 3 4 5 6 7 8 9 10 11 12 13 14" at bounding box center [184, 188] width 65 height 10
select select
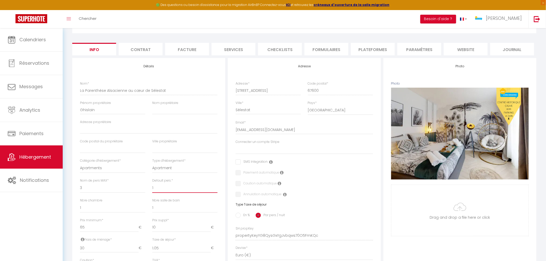
select select
checkbox input "false"
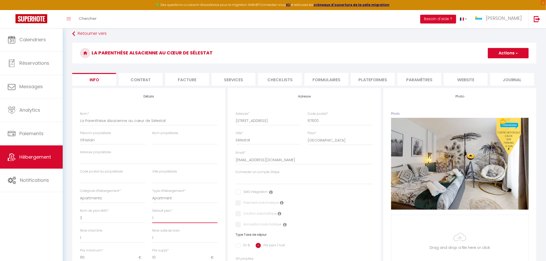
scroll to position [0, 0]
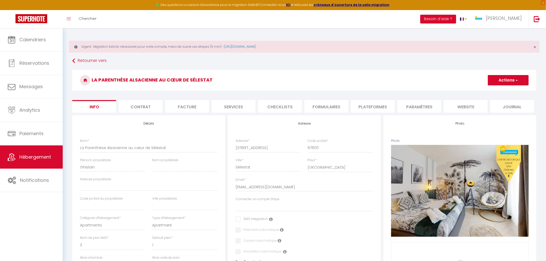
drag, startPoint x: 516, startPoint y: 82, endPoint x: 512, endPoint y: 84, distance: 4.4
click at [515, 82] on span "button" at bounding box center [516, 80] width 3 height 5
click at [492, 92] on input "Enregistrer" at bounding box center [487, 91] width 19 height 5
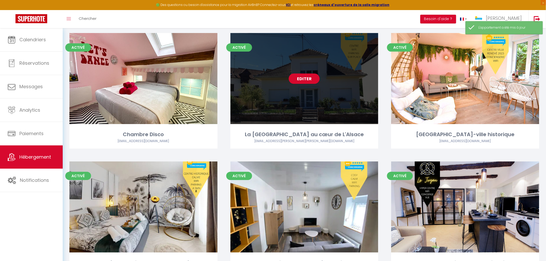
scroll to position [774, 0]
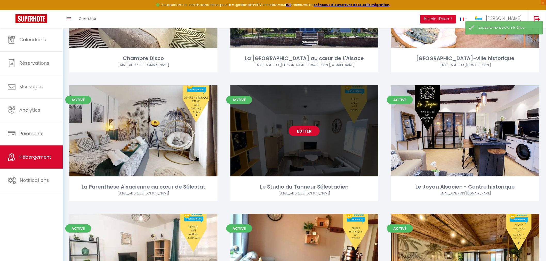
click at [308, 171] on div "Editer" at bounding box center [304, 130] width 148 height 91
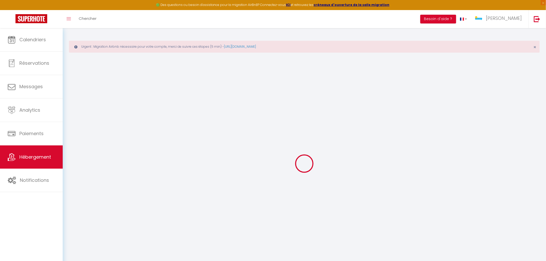
select select
checkbox input "false"
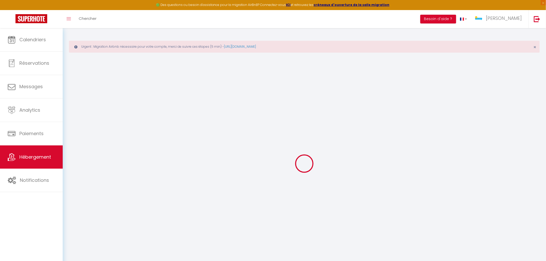
checkbox input "false"
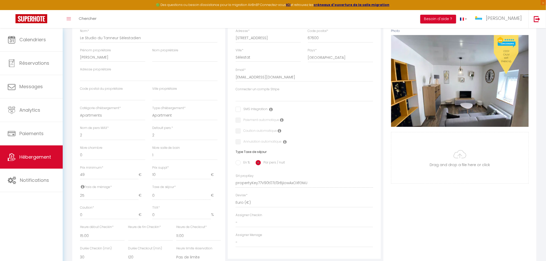
scroll to position [115, 0]
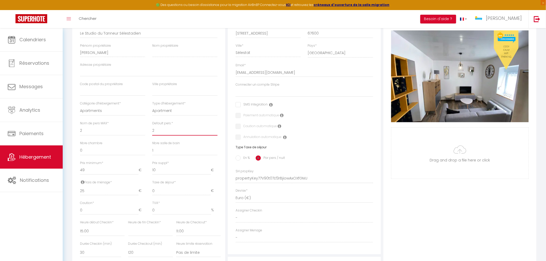
click at [167, 130] on select "1 2 3 4 5 6 7 8 9 10 11 12 13 14" at bounding box center [184, 131] width 65 height 10
select select "1"
click at [152, 126] on select "1 2 3 4 5 6 7 8 9 10 11 12 13 14" at bounding box center [184, 131] width 65 height 10
select select
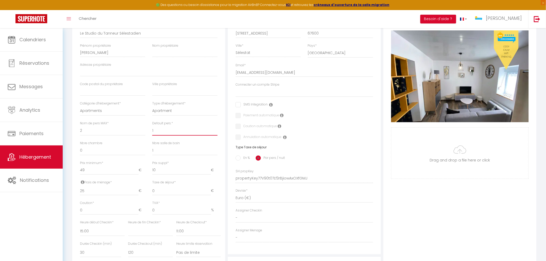
checkbox input "false"
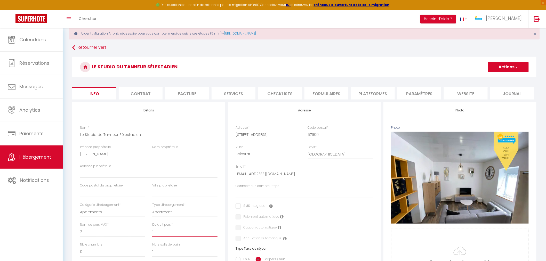
scroll to position [0, 0]
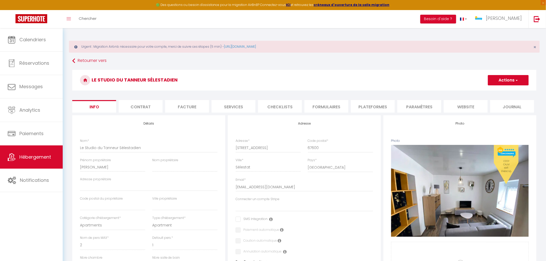
click at [512, 81] on button "Actions" at bounding box center [508, 80] width 41 height 10
click at [491, 92] on input "Enregistrer" at bounding box center [487, 91] width 19 height 5
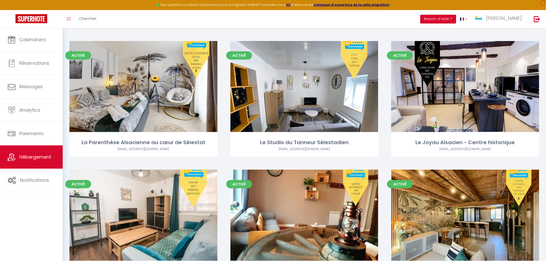
scroll to position [832, 0]
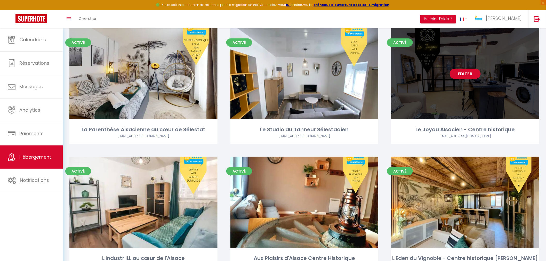
click at [462, 104] on div "Editer" at bounding box center [465, 73] width 148 height 91
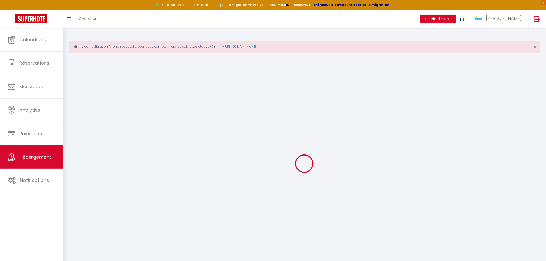
select select
checkbox input "false"
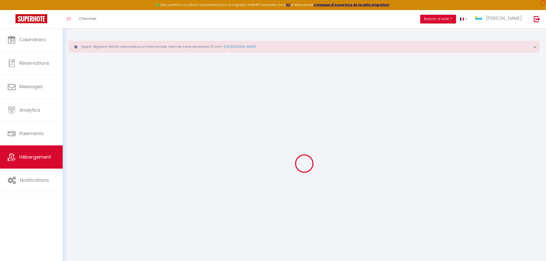
checkbox input "false"
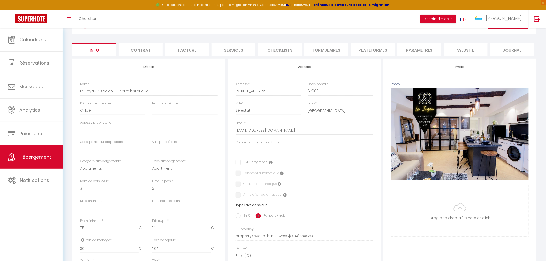
scroll to position [57, 0]
click at [160, 190] on select "1 2 3 4 5 6 7 8 9 10 11 12 13 14" at bounding box center [184, 188] width 65 height 10
select select "1"
click at [152, 183] on select "1 2 3 4 5 6 7 8 9 10 11 12 13 14" at bounding box center [184, 188] width 65 height 10
select select
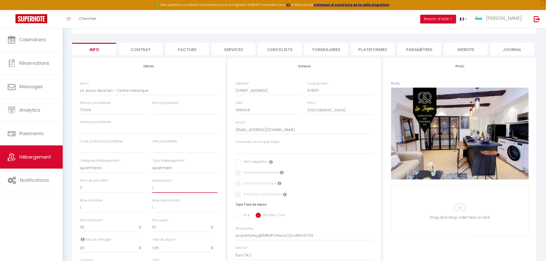
select select
checkbox input "false"
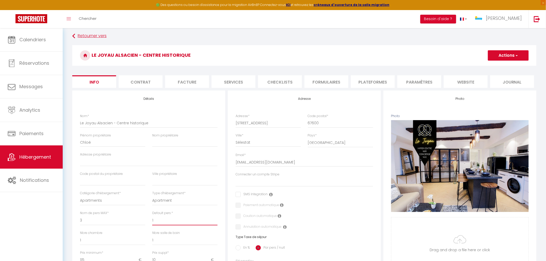
scroll to position [0, 0]
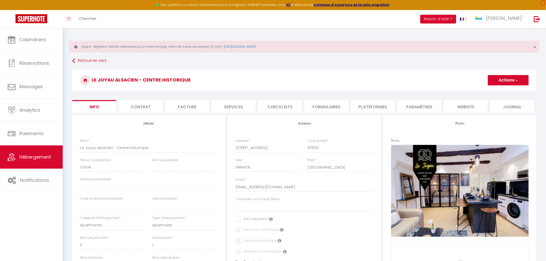
click at [500, 84] on button "Actions" at bounding box center [508, 80] width 41 height 10
click at [486, 92] on input "Enregistrer" at bounding box center [487, 91] width 19 height 5
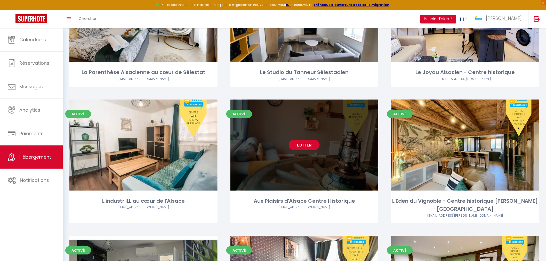
scroll to position [860, 0]
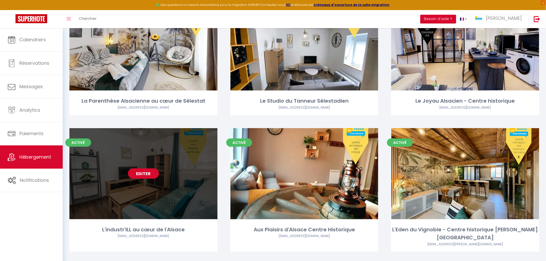
click at [163, 201] on div "Editer" at bounding box center [143, 173] width 148 height 91
select select "3"
select select "2"
select select "1"
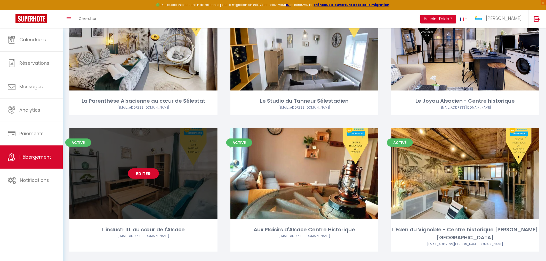
select select "28"
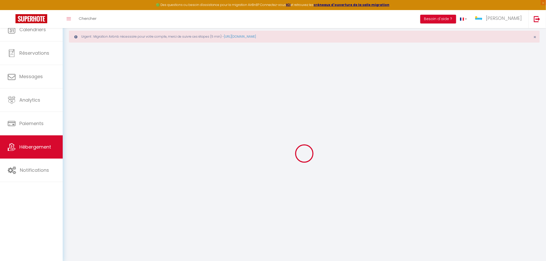
select select
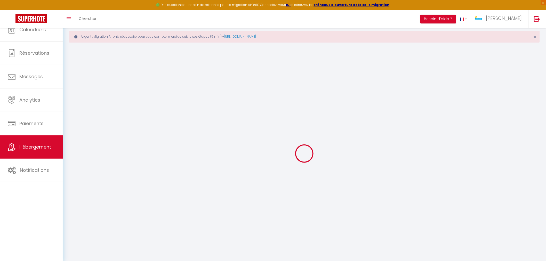
select select
checkbox input "false"
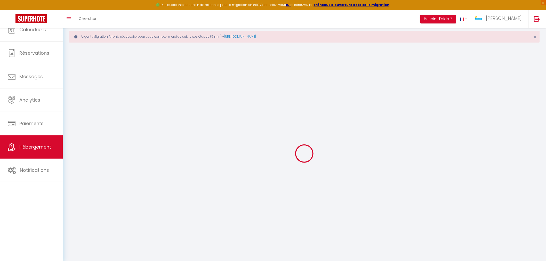
select select
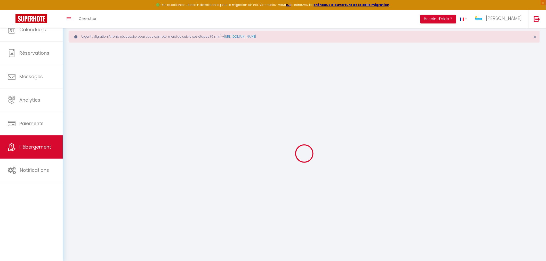
select select
checkbox input "false"
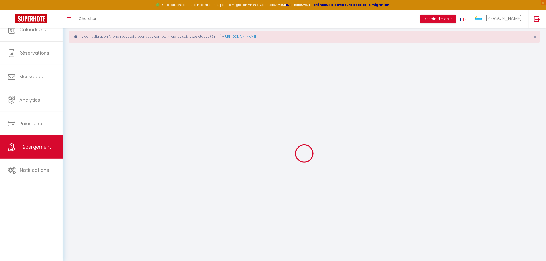
checkbox input "false"
select select
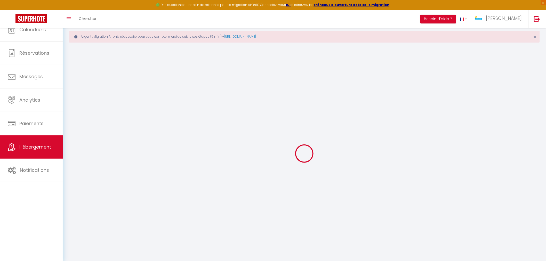
select select
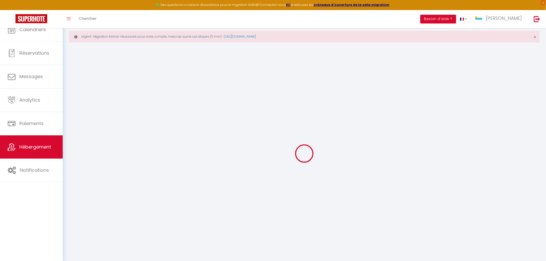
checkbox input "false"
select select
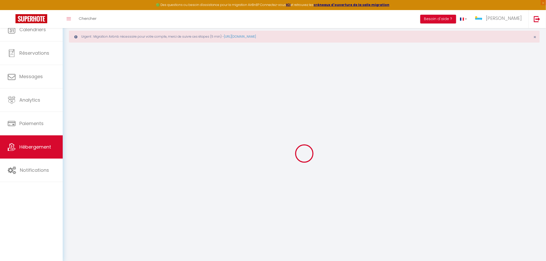
select select
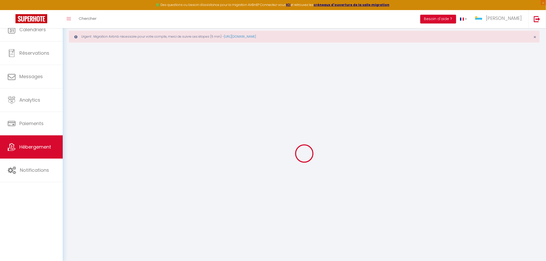
select select
checkbox input "false"
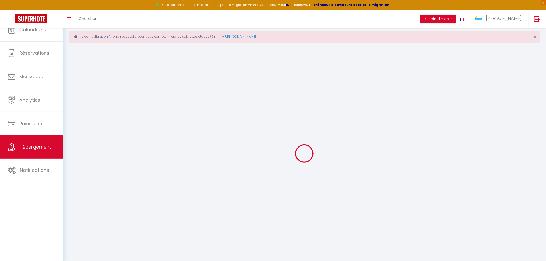
checkbox input "false"
select select
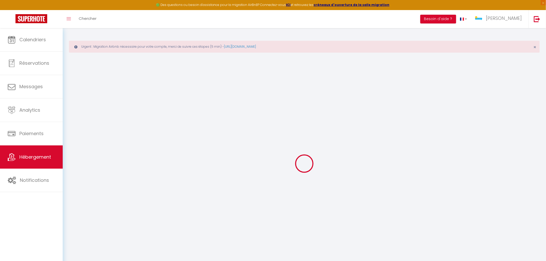
select select
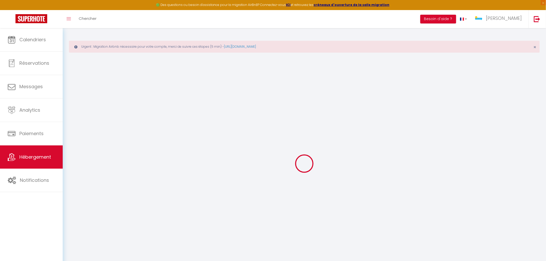
select select
checkbox input "false"
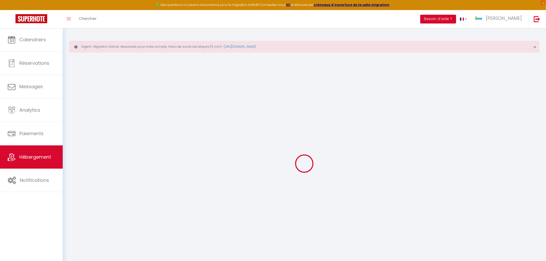
select select
type input "L'industr'ILL au cœur de l'Alsace"
type input "François"
select select "2"
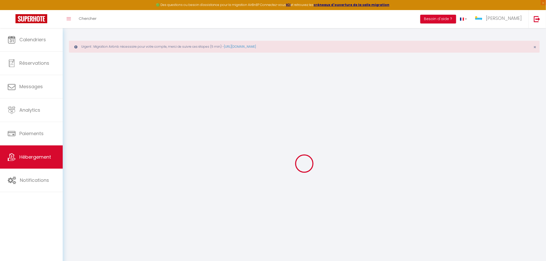
type input "62"
type input "5"
type input "30"
type input "1.05"
select select
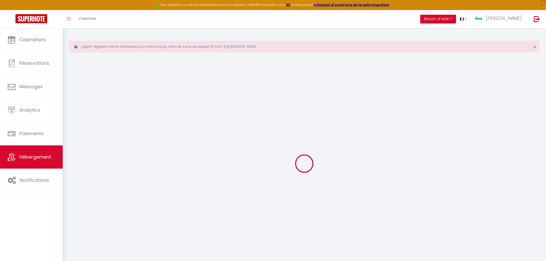
select select
type input "1 Rue des Tanneurs"
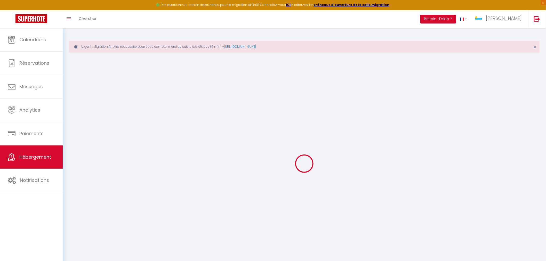
type input "67600"
type input "Sélestat"
type input "[EMAIL_ADDRESS][DOMAIN_NAME]"
select select
checkbox input "false"
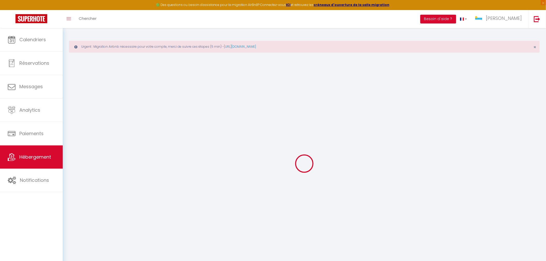
checkbox input "false"
type input "0"
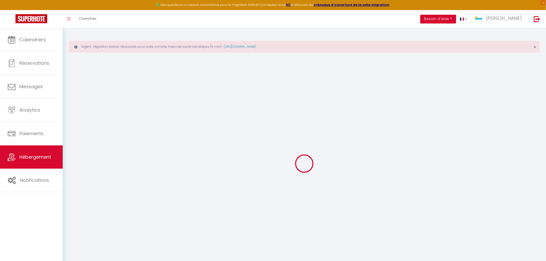
type input "0"
select select
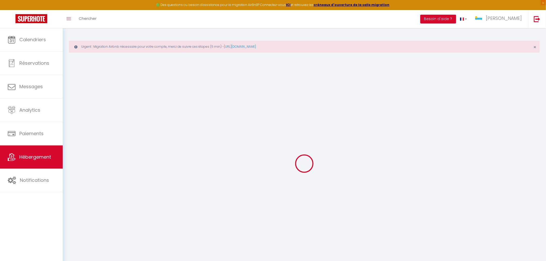
select select
checkbox input "false"
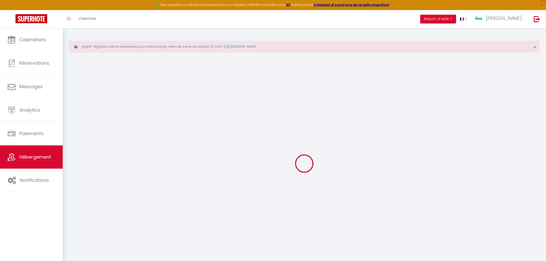
checkbox input "false"
select select
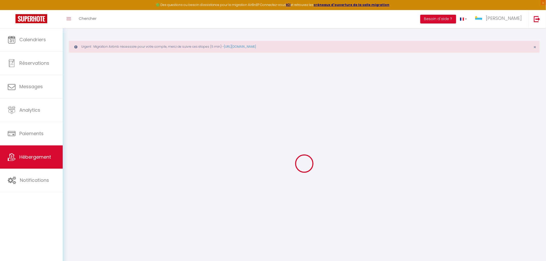
select select
checkbox input "false"
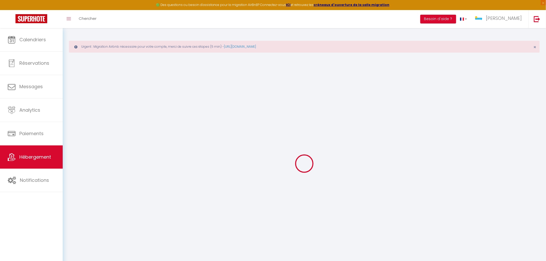
checkbox input "false"
select select
checkbox input "false"
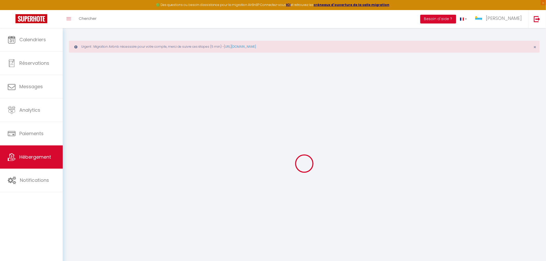
checkbox input "false"
select select
checkbox input "false"
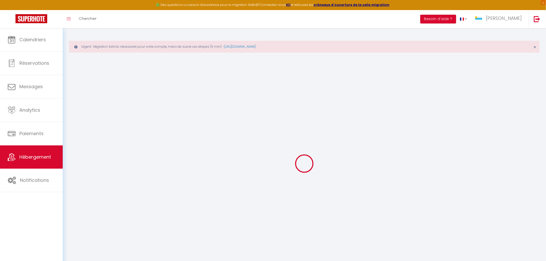
checkbox input "false"
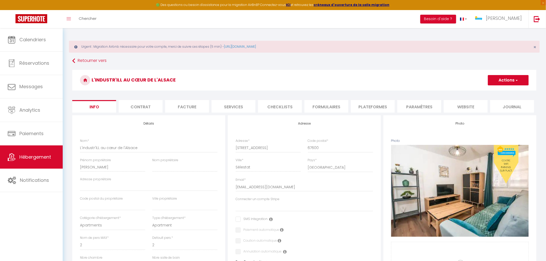
scroll to position [86, 0]
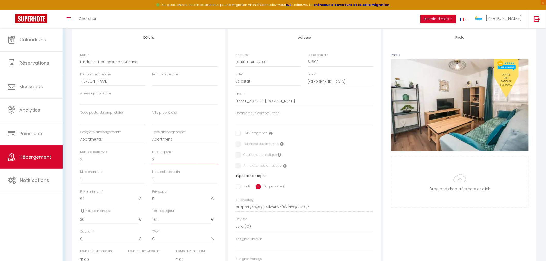
click at [162, 163] on select "1 2 3 4 5 6 7 8 9 10 11 12 13 14" at bounding box center [184, 160] width 65 height 10
select select "1"
click at [152, 155] on select "1 2 3 4 5 6 7 8 9 10 11 12 13 14" at bounding box center [184, 160] width 65 height 10
select select
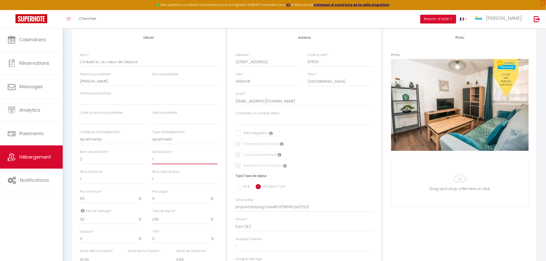
checkbox input "false"
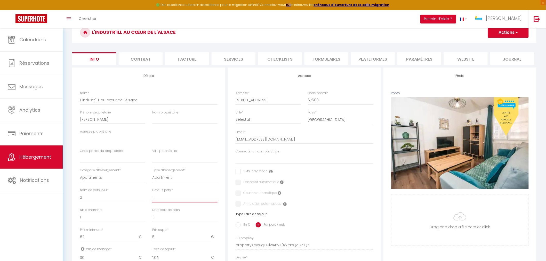
scroll to position [0, 0]
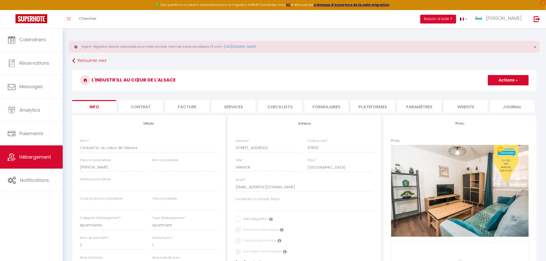
click at [507, 80] on button "Actions" at bounding box center [508, 80] width 41 height 10
click at [490, 92] on input "Enregistrer" at bounding box center [487, 91] width 19 height 5
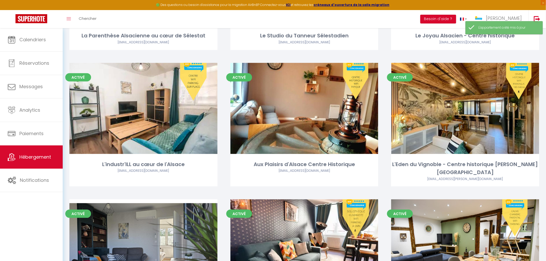
scroll to position [946, 0]
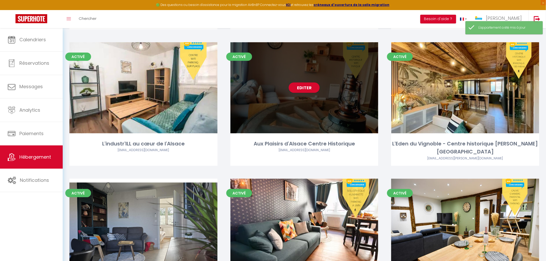
click at [323, 114] on div "Editer" at bounding box center [304, 87] width 148 height 91
select select "3"
select select "2"
select select "1"
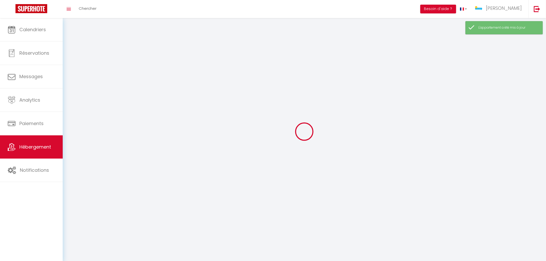
select select
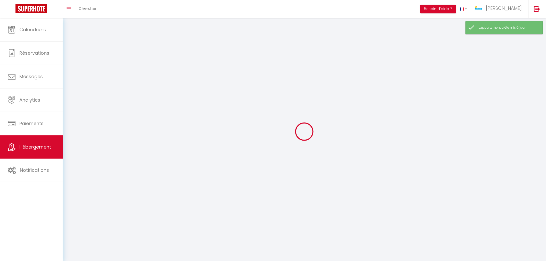
select select
checkbox input "false"
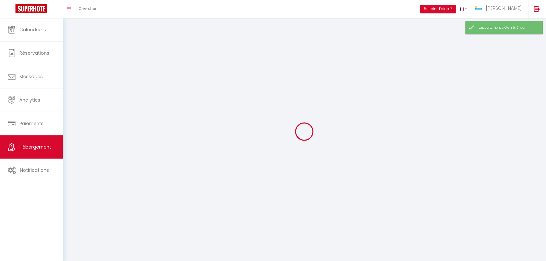
select select
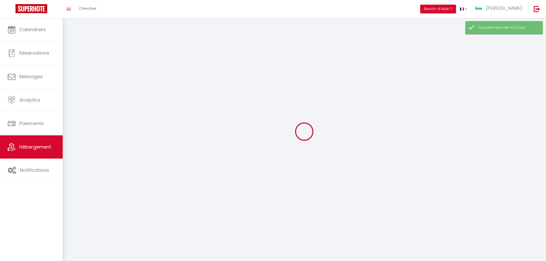
select select
checkbox input "false"
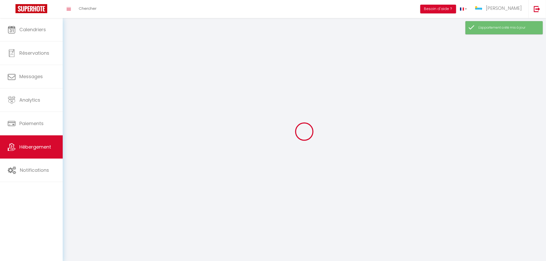
checkbox input "false"
select select
select select "1"
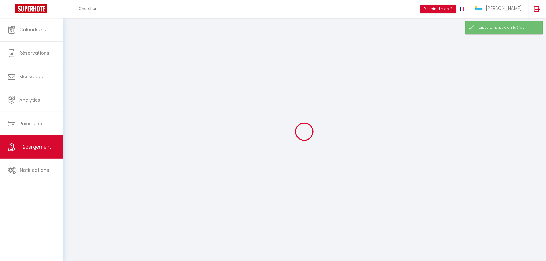
select select "28"
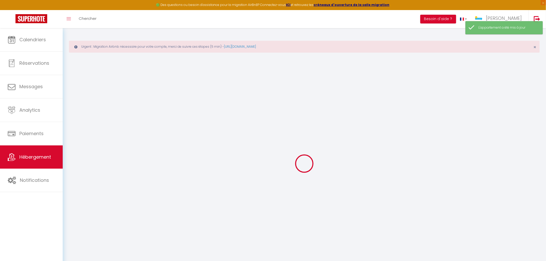
select select
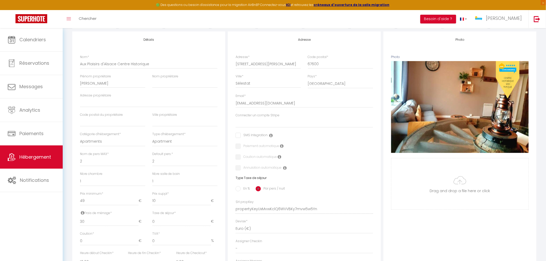
scroll to position [86, 0]
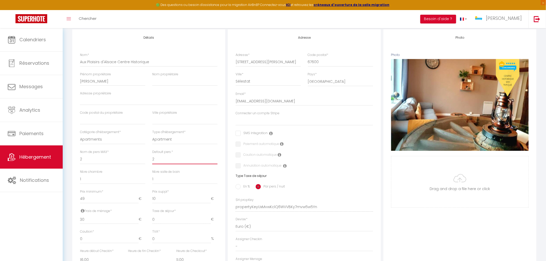
click at [167, 163] on select "1 2 3 4 5 6 7 8 9 10 11 12 13 14" at bounding box center [184, 160] width 65 height 10
click at [152, 155] on select "1 2 3 4 5 6 7 8 9 10 11 12 13 14" at bounding box center [184, 160] width 65 height 10
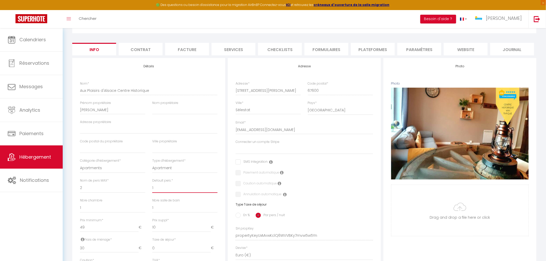
scroll to position [29, 0]
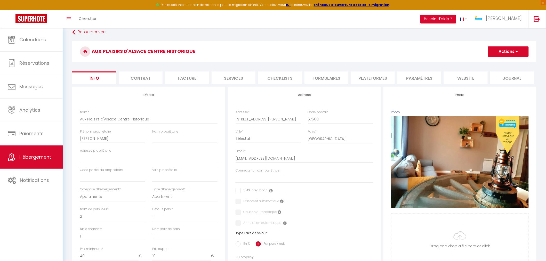
click at [513, 53] on button "Actions" at bounding box center [508, 51] width 41 height 10
click at [491, 64] on input "Enregistrer" at bounding box center [487, 62] width 19 height 5
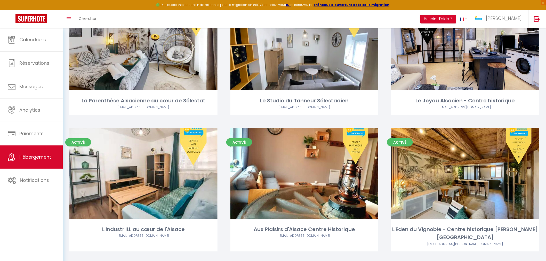
scroll to position [889, 0]
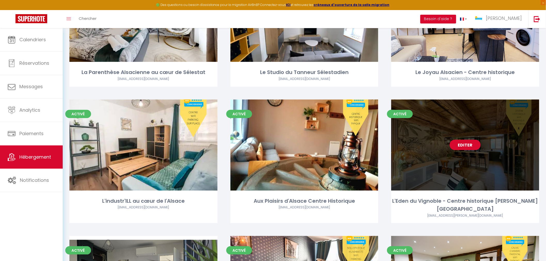
click at [477, 168] on div "Editer" at bounding box center [465, 145] width 148 height 91
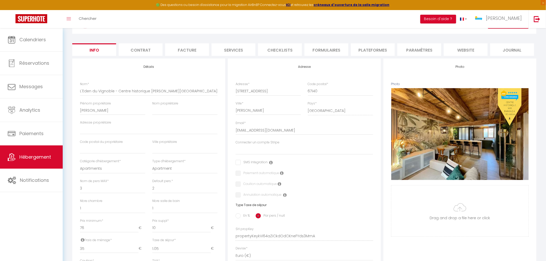
scroll to position [57, 0]
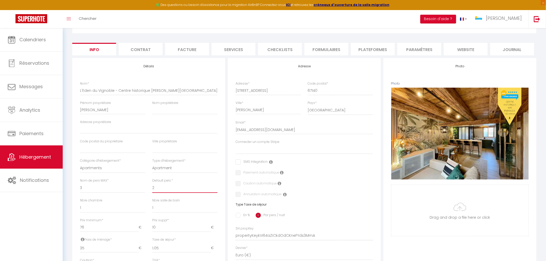
click at [161, 192] on select "1 2 3 4 5 6 7 8 9 10 11 12 13 14" at bounding box center [184, 188] width 65 height 10
click at [152, 183] on select "1 2 3 4 5 6 7 8 9 10 11 12 13 14" at bounding box center [184, 188] width 65 height 10
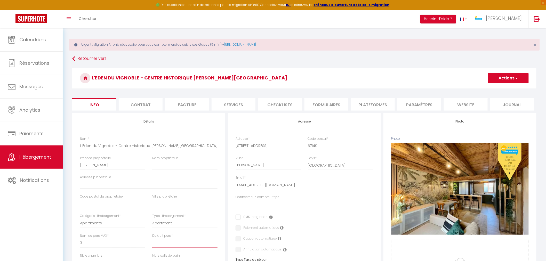
scroll to position [0, 0]
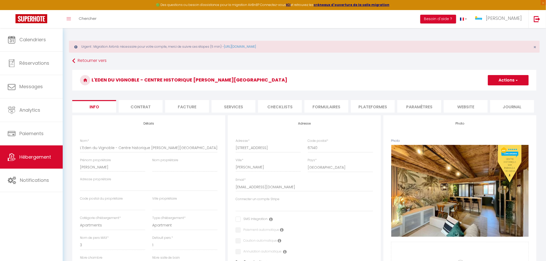
click at [508, 82] on button "Actions" at bounding box center [508, 80] width 41 height 10
click at [494, 92] on input "Enregistrer" at bounding box center [487, 91] width 19 height 5
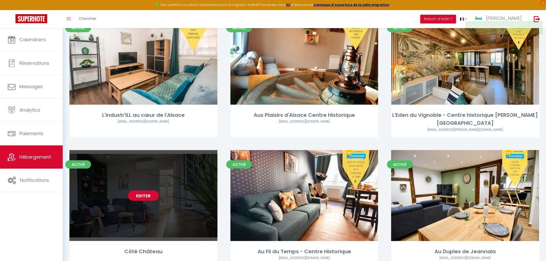
scroll to position [1032, 0]
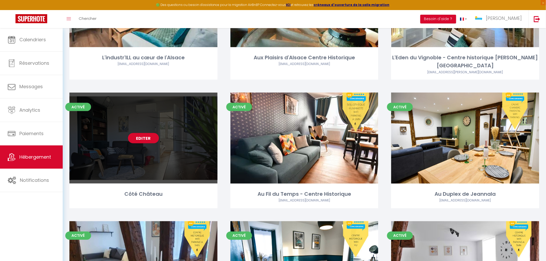
click at [162, 161] on div "Editer" at bounding box center [143, 138] width 148 height 91
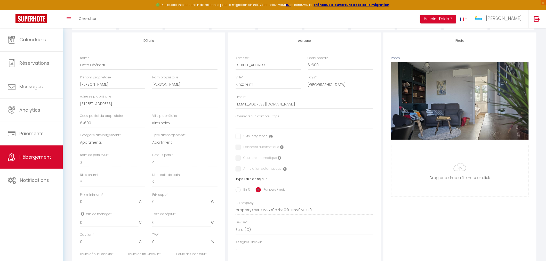
scroll to position [86, 0]
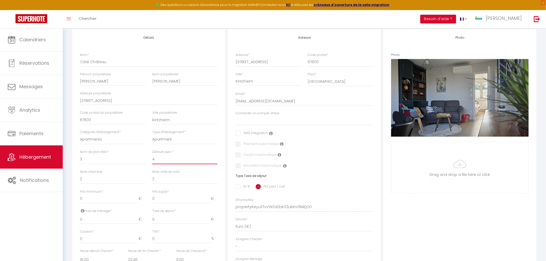
click at [156, 161] on select "1 2 3 4 5 6 7 8 9 10 11 12 13 14" at bounding box center [184, 160] width 65 height 10
click at [152, 155] on select "1 2 3 4 5 6 7 8 9 10 11 12 13 14" at bounding box center [184, 160] width 65 height 10
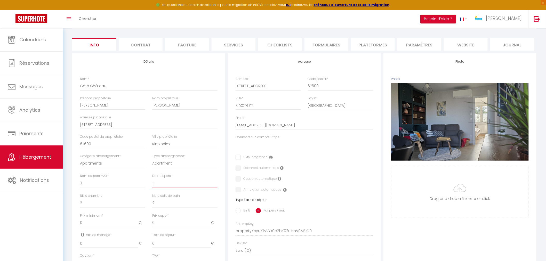
scroll to position [29, 0]
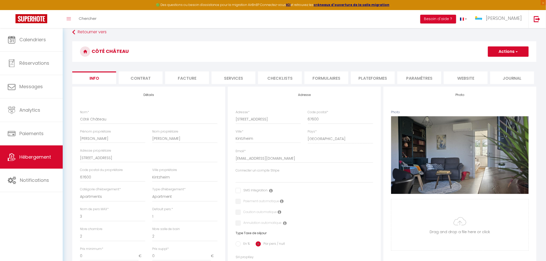
click at [502, 50] on button "Actions" at bounding box center [508, 51] width 41 height 10
click at [488, 63] on input "Enregistrer" at bounding box center [487, 62] width 19 height 5
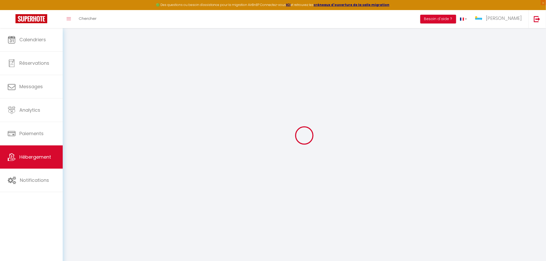
scroll to position [28, 0]
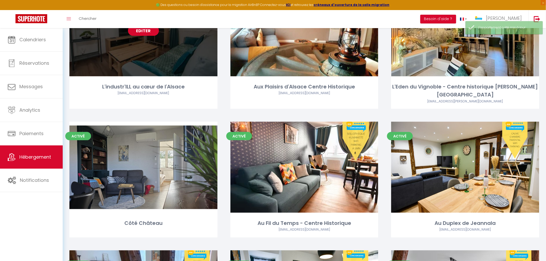
scroll to position [1003, 0]
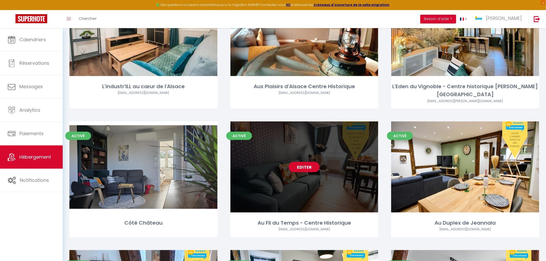
click at [342, 189] on div "Editer" at bounding box center [304, 167] width 148 height 91
click at [318, 209] on div "Activé Editer Au Fil du Temps - Centre Historique Feliche73@outlook.fr" at bounding box center [304, 180] width 148 height 116
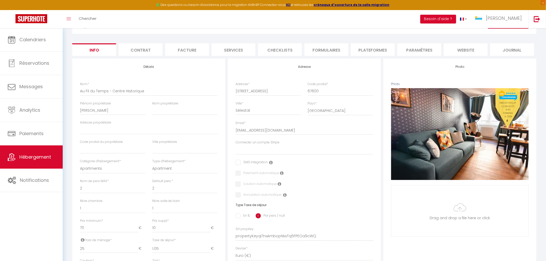
scroll to position [57, 0]
click at [160, 189] on select "1 2 3 4 5 6 7 8 9 10 11 12 13 14" at bounding box center [184, 188] width 65 height 10
click at [152, 183] on select "1 2 3 4 5 6 7 8 9 10 11 12 13 14" at bounding box center [184, 188] width 65 height 10
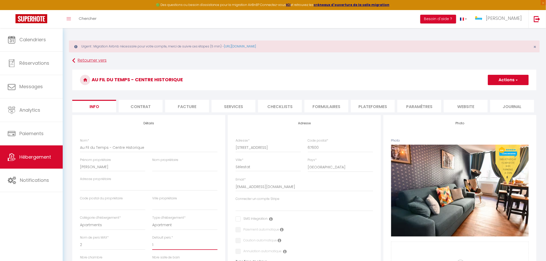
scroll to position [0, 0]
click at [502, 79] on button "Actions" at bounding box center [508, 80] width 41 height 10
click at [491, 90] on input "Enregistrer" at bounding box center [487, 91] width 19 height 5
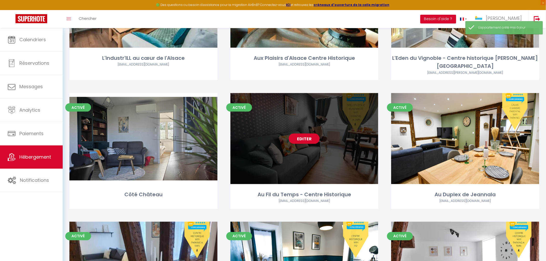
scroll to position [1032, 0]
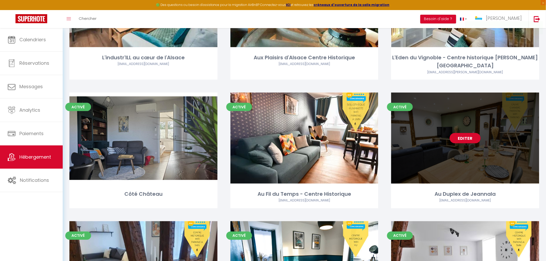
click at [437, 154] on div "Editer" at bounding box center [465, 138] width 148 height 91
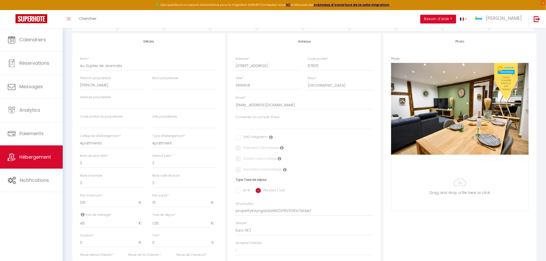
scroll to position [86, 0]
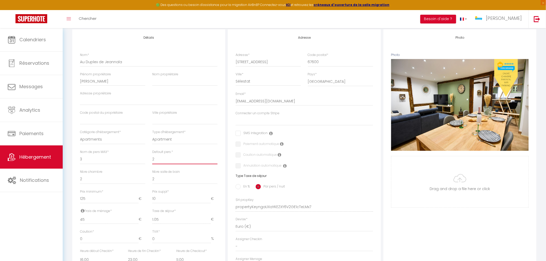
click at [159, 159] on select "1 2 3 4 5 6 7 8 9 10 11 12 13 14" at bounding box center [184, 160] width 65 height 10
click at [152, 155] on select "1 2 3 4 5 6 7 8 9 10 11 12 13 14" at bounding box center [184, 160] width 65 height 10
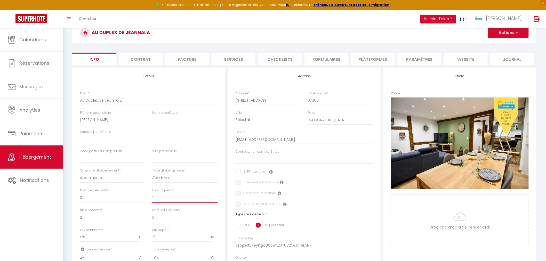
scroll to position [0, 0]
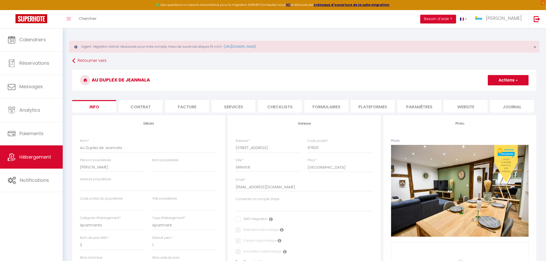
click at [515, 81] on span "button" at bounding box center [516, 80] width 3 height 5
click at [492, 92] on input "Enregistrer" at bounding box center [487, 91] width 19 height 5
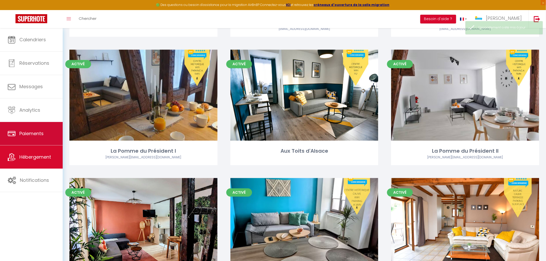
scroll to position [1204, 0]
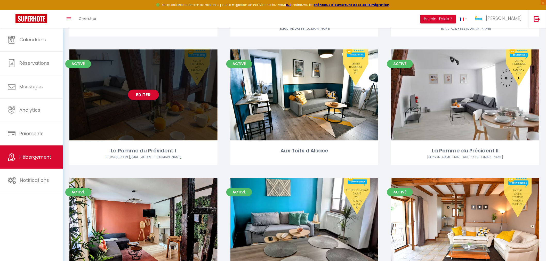
click at [170, 130] on div "Editer" at bounding box center [143, 95] width 148 height 91
click at [179, 112] on div "Editer" at bounding box center [143, 95] width 148 height 91
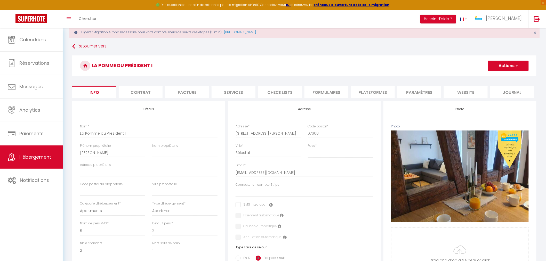
scroll to position [57, 0]
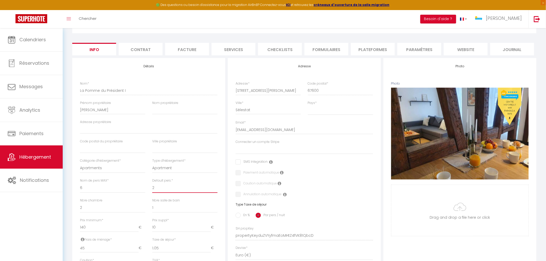
click at [157, 189] on select "1 2 3 4 5 6 7 8 9 10 11 12 13 14" at bounding box center [184, 188] width 65 height 10
click at [152, 183] on select "1 2 3 4 5 6 7 8 9 10 11 12 13 14" at bounding box center [184, 188] width 65 height 10
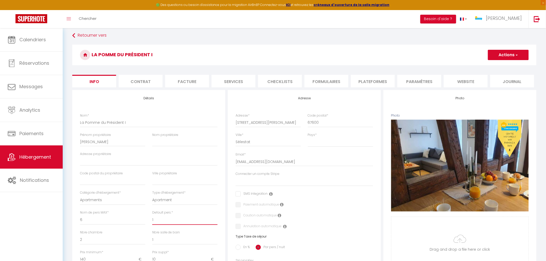
scroll to position [0, 0]
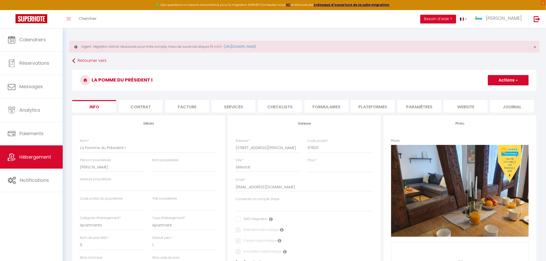
click at [508, 80] on button "Actions" at bounding box center [508, 80] width 41 height 10
click at [494, 92] on input "Enregistrer" at bounding box center [487, 91] width 19 height 5
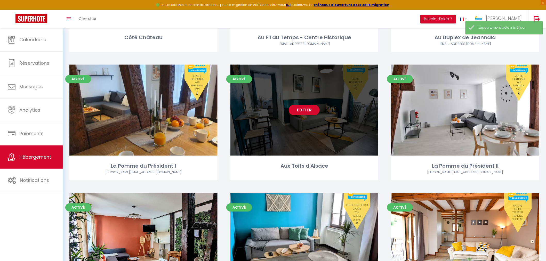
scroll to position [1233, 0]
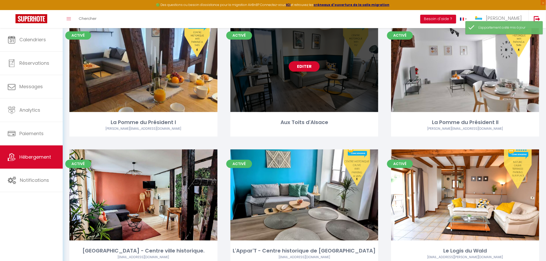
click at [361, 101] on div "Editer" at bounding box center [304, 66] width 148 height 91
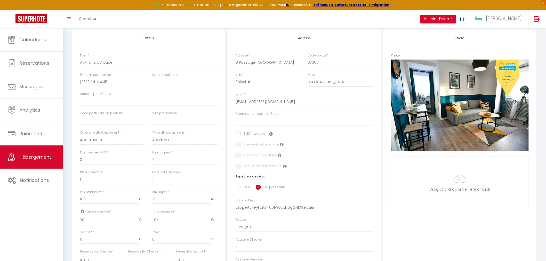
scroll to position [86, 0]
click at [160, 161] on select "1 2 3 4 5 6 7 8 9 10 11 12 13 14" at bounding box center [184, 160] width 65 height 10
click at [152, 155] on select "1 2 3 4 5 6 7 8 9 10 11 12 13 14" at bounding box center [184, 160] width 65 height 10
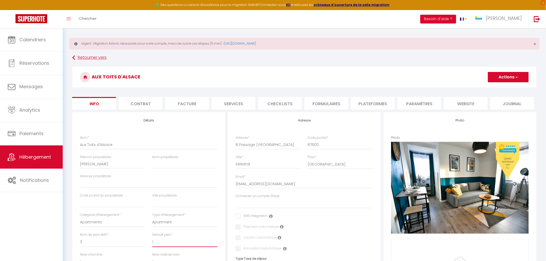
scroll to position [0, 0]
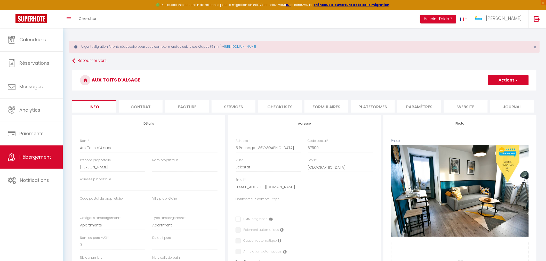
drag, startPoint x: 520, startPoint y: 82, endPoint x: 516, endPoint y: 86, distance: 5.8
click at [520, 82] on button "Actions" at bounding box center [508, 80] width 41 height 10
click at [491, 91] on input "Enregistrer" at bounding box center [487, 91] width 19 height 5
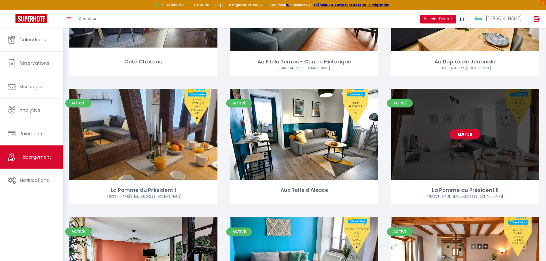
scroll to position [1204, 0]
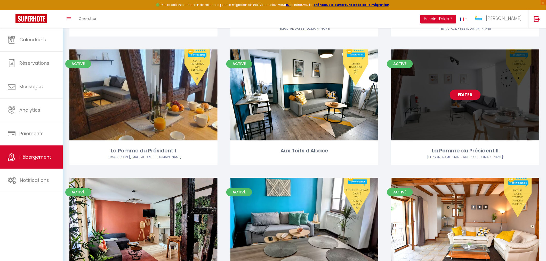
click at [451, 119] on div "Editer" at bounding box center [465, 95] width 148 height 91
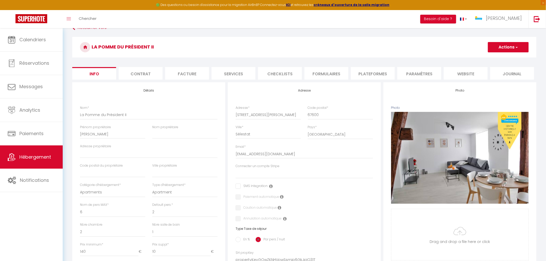
scroll to position [86, 0]
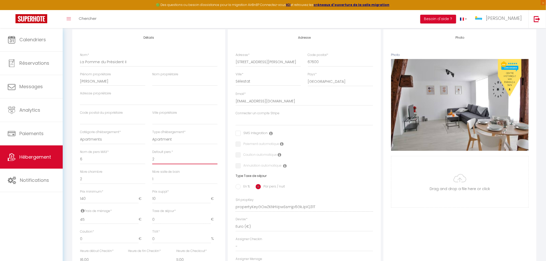
click at [161, 161] on select "1 2 3 4 5 6 7 8 9 10 11 12 13 14" at bounding box center [184, 160] width 65 height 10
click at [152, 155] on select "1 2 3 4 5 6 7 8 9 10 11 12 13 14" at bounding box center [184, 160] width 65 height 10
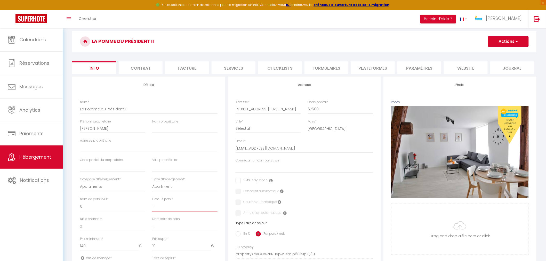
scroll to position [29, 0]
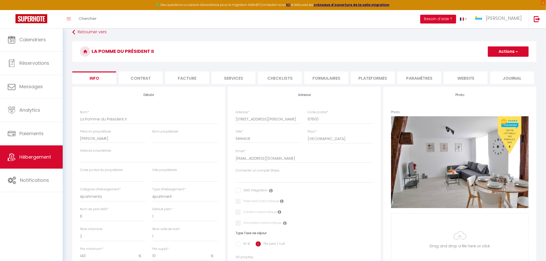
click at [501, 49] on button "Actions" at bounding box center [508, 51] width 41 height 10
click at [488, 62] on input "Enregistrer" at bounding box center [487, 62] width 19 height 5
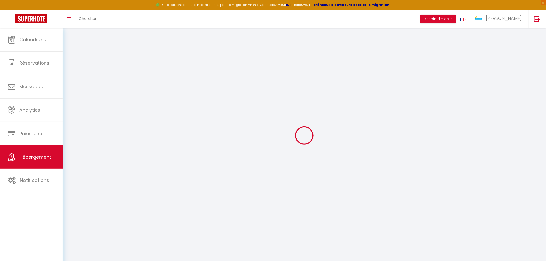
scroll to position [28, 0]
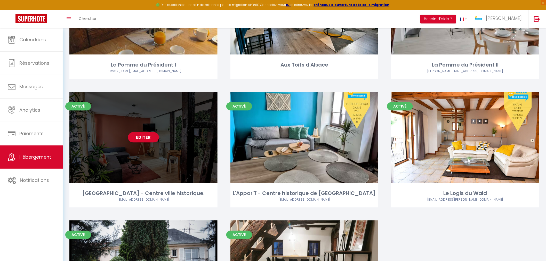
scroll to position [1319, 0]
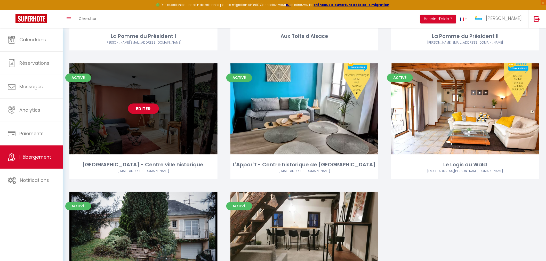
click at [164, 133] on div "Editer" at bounding box center [143, 108] width 148 height 91
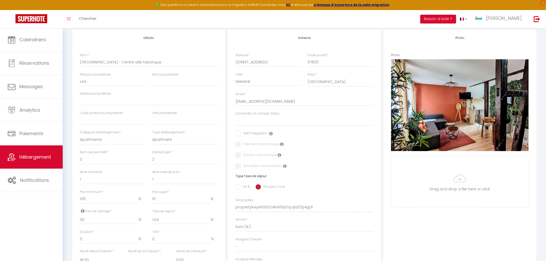
scroll to position [86, 0]
click at [161, 159] on select "1 2 3 4 5 6 7 8 9 10 11 12 13 14" at bounding box center [184, 160] width 65 height 10
click at [152, 155] on select "1 2 3 4 5 6 7 8 9 10 11 12 13 14" at bounding box center [184, 160] width 65 height 10
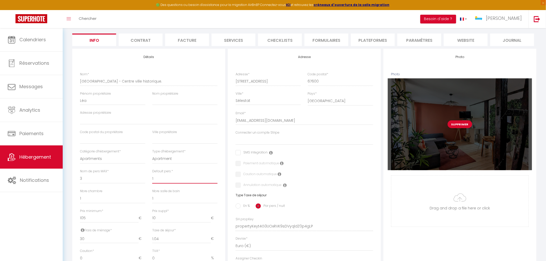
scroll to position [29, 0]
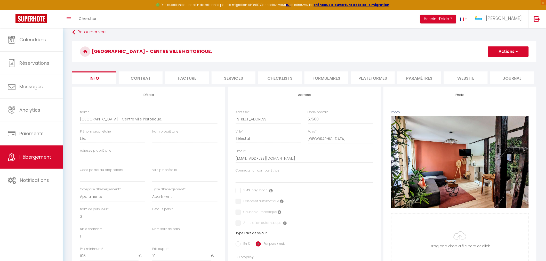
click at [494, 54] on button "Actions" at bounding box center [508, 51] width 41 height 10
click at [489, 63] on input "Enregistrer" at bounding box center [487, 62] width 19 height 5
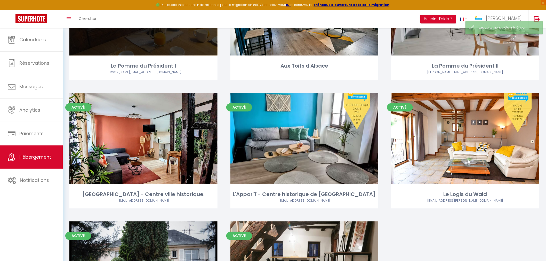
scroll to position [1290, 0]
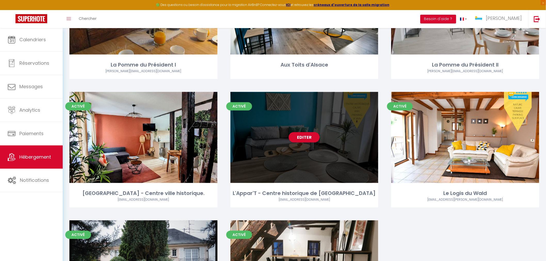
click at [310, 150] on div "Editer" at bounding box center [304, 137] width 148 height 91
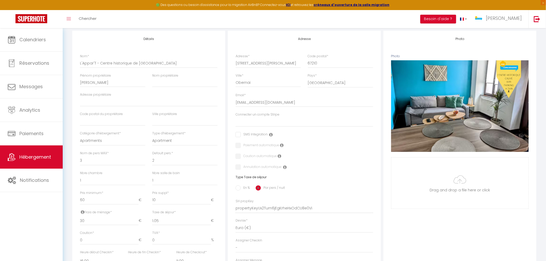
scroll to position [86, 0]
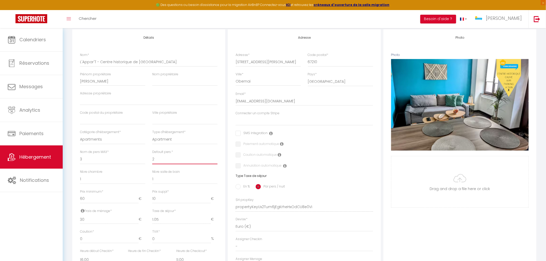
click at [168, 162] on select "1 2 3 4 5 6 7 8 9 10 11 12 13 14" at bounding box center [184, 160] width 65 height 10
click at [152, 155] on select "1 2 3 4 5 6 7 8 9 10 11 12 13 14" at bounding box center [184, 160] width 65 height 10
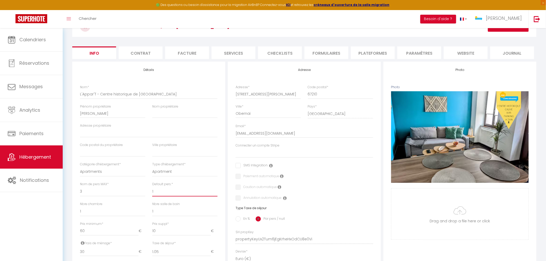
scroll to position [0, 0]
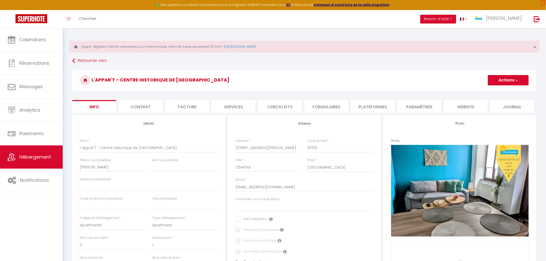
click at [512, 79] on button "Actions" at bounding box center [508, 80] width 41 height 10
click at [488, 91] on input "Enregistrer" at bounding box center [487, 91] width 19 height 5
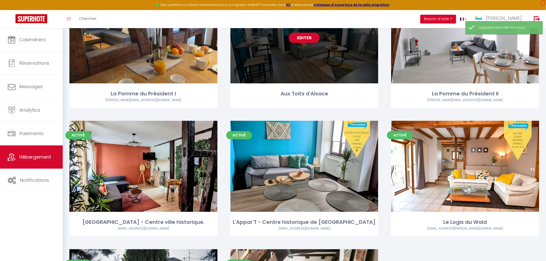
scroll to position [1376, 0]
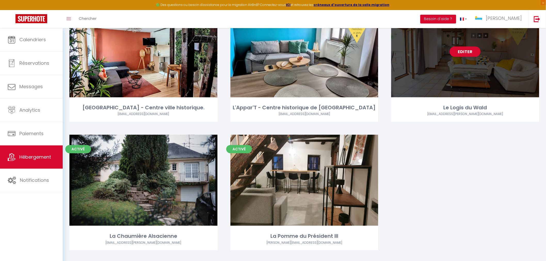
click at [456, 76] on div "Editer" at bounding box center [465, 51] width 148 height 91
click at [434, 71] on div "Editer" at bounding box center [465, 51] width 148 height 91
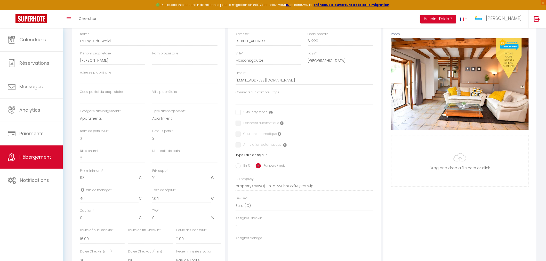
scroll to position [143, 0]
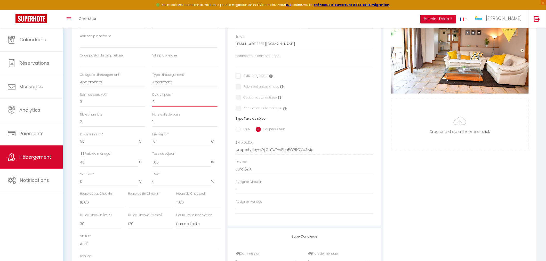
click at [164, 104] on select "1 2 3 4 5 6 7 8 9 10 11 12 13 14" at bounding box center [184, 102] width 65 height 10
click at [152, 97] on select "1 2 3 4 5 6 7 8 9 10 11 12 13 14" at bounding box center [184, 102] width 65 height 10
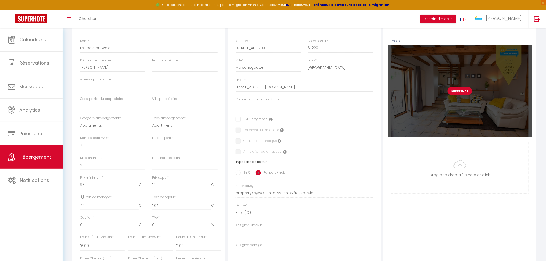
scroll to position [29, 0]
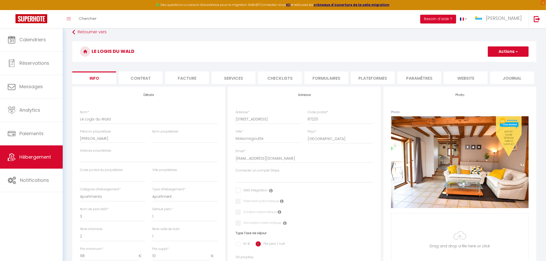
click at [505, 50] on button "Actions" at bounding box center [508, 51] width 41 height 10
click at [492, 62] on input "Enregistrer" at bounding box center [487, 62] width 19 height 5
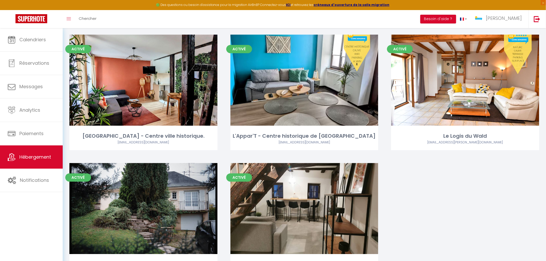
scroll to position [1376, 0]
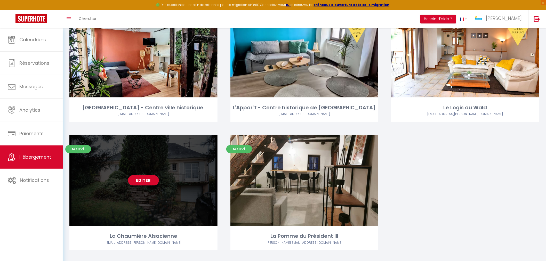
drag, startPoint x: 169, startPoint y: 220, endPoint x: 169, endPoint y: 208, distance: 11.6
click at [169, 220] on div "Activé Editer La Chaumière Alsacienne laurent.ulrich@gmail.com" at bounding box center [143, 193] width 148 height 116
click at [169, 205] on div "Editer" at bounding box center [143, 180] width 148 height 91
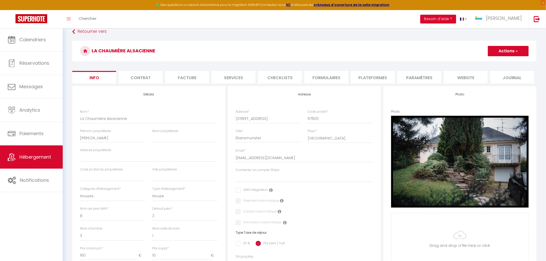
scroll to position [57, 0]
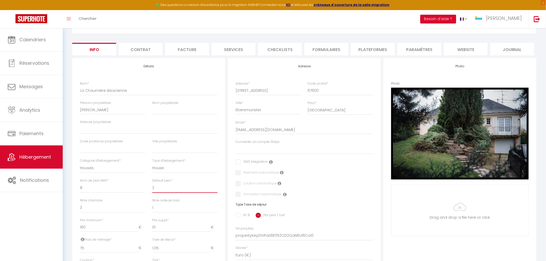
click at [158, 192] on select "1 2 3 4 5 6 7 8 9 10 11 12 13 14" at bounding box center [184, 188] width 65 height 10
click at [152, 183] on select "1 2 3 4 5 6 7 8 9 10 11 12 13 14" at bounding box center [184, 188] width 65 height 10
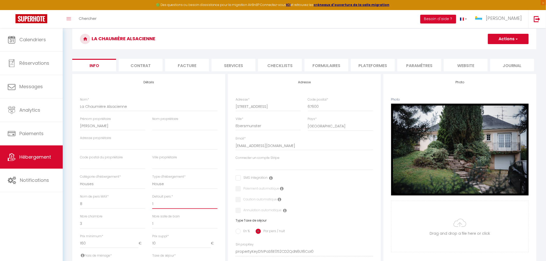
scroll to position [29, 0]
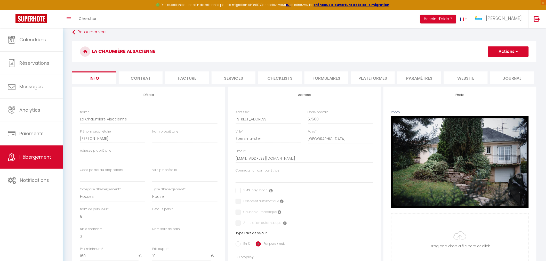
click at [507, 55] on button "Actions" at bounding box center [508, 51] width 41 height 10
click at [493, 62] on input "Enregistrer" at bounding box center [487, 62] width 19 height 5
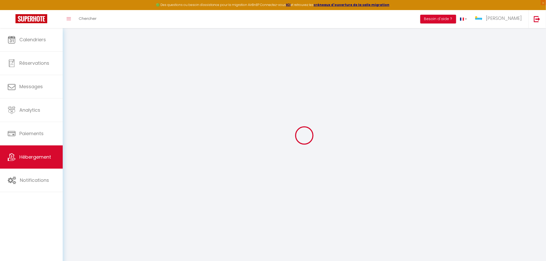
scroll to position [28, 0]
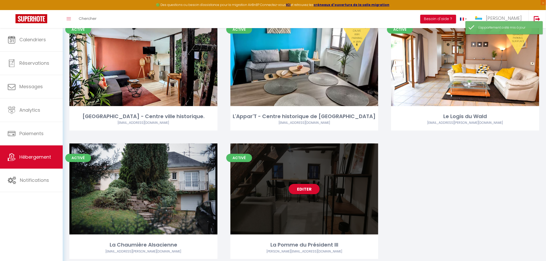
scroll to position [1376, 0]
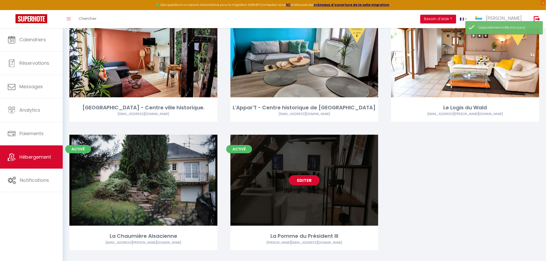
click at [259, 189] on div "Editer" at bounding box center [304, 180] width 148 height 91
click at [265, 188] on div "Editer" at bounding box center [304, 180] width 148 height 91
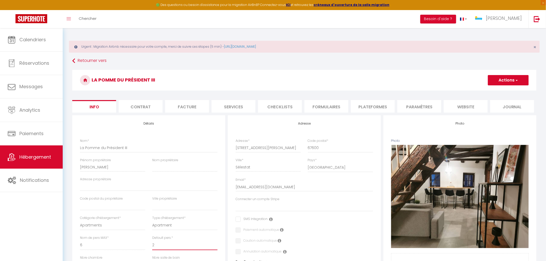
click at [171, 247] on select "1 2 3 4 5 6 7 8 9 10 11 12 13 14" at bounding box center [184, 246] width 65 height 10
click at [152, 241] on select "1 2 3 4 5 6 7 8 9 10 11 12 13 14" at bounding box center [184, 246] width 65 height 10
click at [515, 78] on span "button" at bounding box center [516, 80] width 3 height 5
click at [486, 92] on input "Enregistrer" at bounding box center [487, 91] width 19 height 5
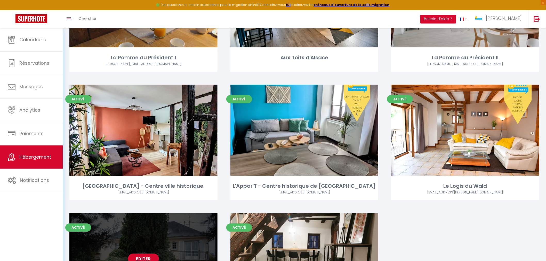
scroll to position [1376, 0]
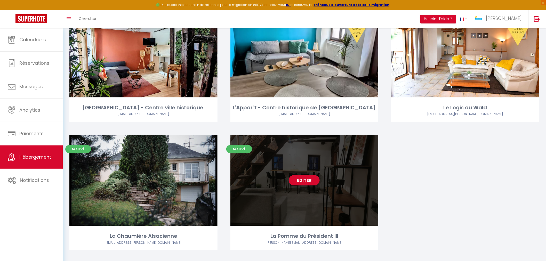
click at [302, 199] on div "Editer" at bounding box center [304, 180] width 148 height 91
click at [301, 202] on div "Editer" at bounding box center [304, 180] width 148 height 91
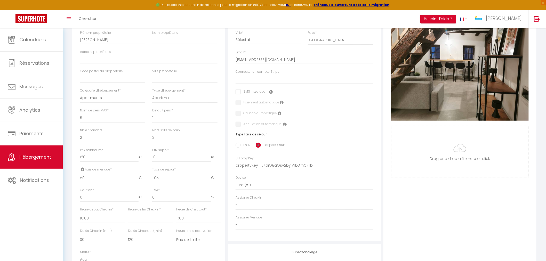
scroll to position [115, 0]
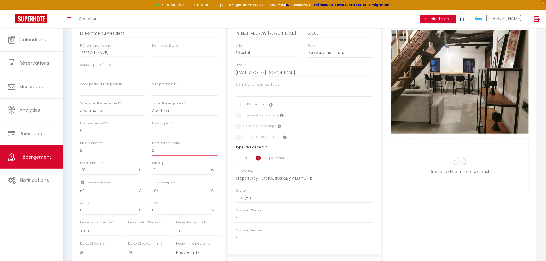
click at [163, 153] on select "0 1 2 3 4 5 6 7 8 9 10 11 12 13" at bounding box center [184, 151] width 65 height 10
click at [152, 146] on select "0 1 2 3 4 5 6 7 8 9 10 11 12 13" at bounding box center [184, 151] width 65 height 10
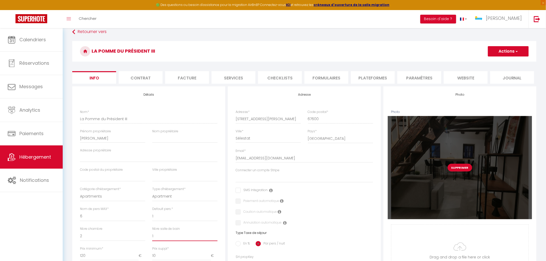
scroll to position [29, 0]
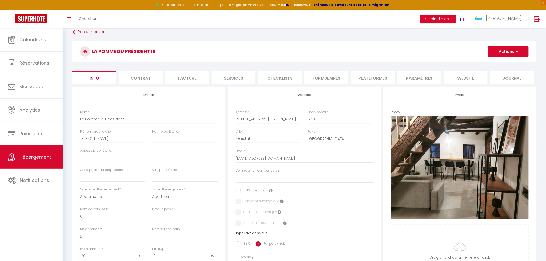
click at [504, 55] on button "Actions" at bounding box center [508, 51] width 41 height 10
click at [491, 63] on input "Enregistrer" at bounding box center [487, 62] width 19 height 5
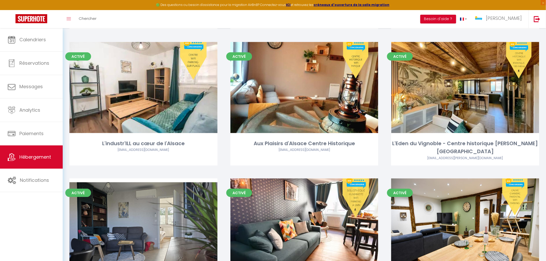
scroll to position [946, 0]
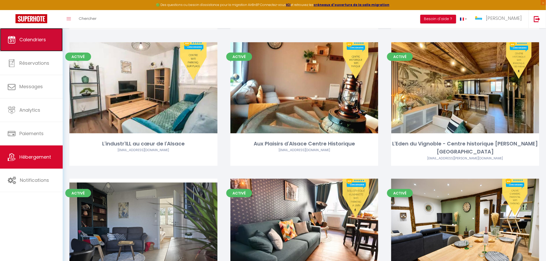
click at [32, 41] on span "Calendriers" at bounding box center [32, 39] width 27 height 6
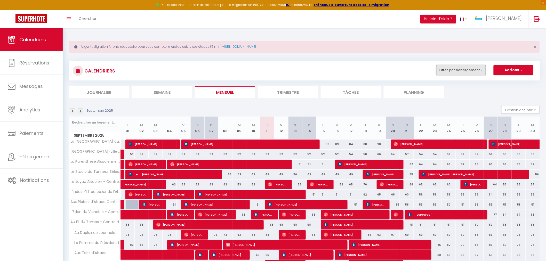
click at [462, 72] on button "Filtrer par hébergement" at bounding box center [461, 70] width 50 height 10
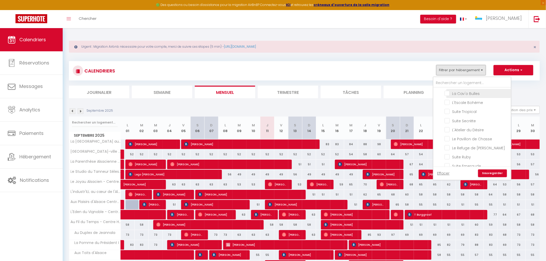
scroll to position [57, 0]
click at [448, 106] on input "Suite Tropical" at bounding box center [477, 106] width 65 height 5
click at [449, 124] on input "L'Atelier du Désire" at bounding box center [477, 124] width 65 height 5
click at [448, 115] on input "Suite Secrète" at bounding box center [477, 115] width 65 height 5
click at [491, 172] on link "Sauvegarder" at bounding box center [492, 174] width 29 height 8
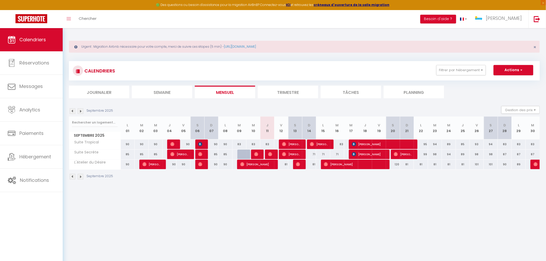
click at [80, 111] on img at bounding box center [81, 111] width 6 height 6
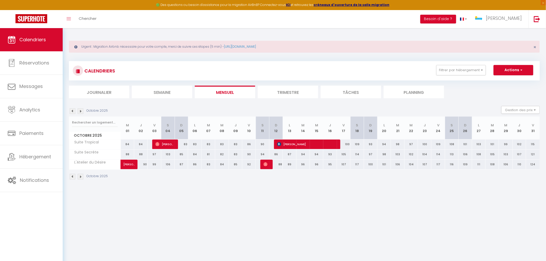
drag, startPoint x: 81, startPoint y: 112, endPoint x: 222, endPoint y: 225, distance: 180.9
click at [222, 225] on body "🟢 Des questions ou besoin d'assistance pour la migration AirBnB? Connectez-vous…" at bounding box center [273, 158] width 546 height 261
click at [523, 112] on button "Gestion des prix" at bounding box center [520, 110] width 38 height 8
click at [496, 135] on input "Règles" at bounding box center [516, 134] width 46 height 5
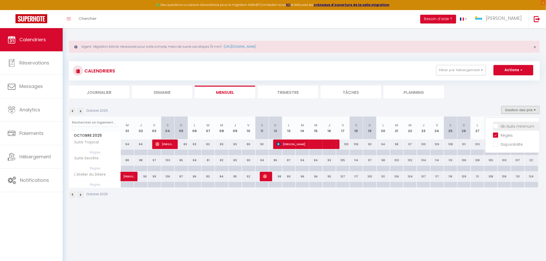
click at [499, 125] on input "Nb Nuits minimum" at bounding box center [516, 125] width 46 height 5
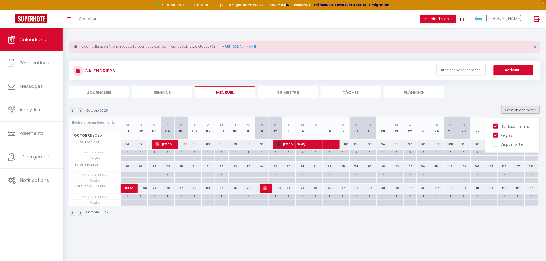
click at [128, 151] on div "2" at bounding box center [127, 152] width 13 height 5
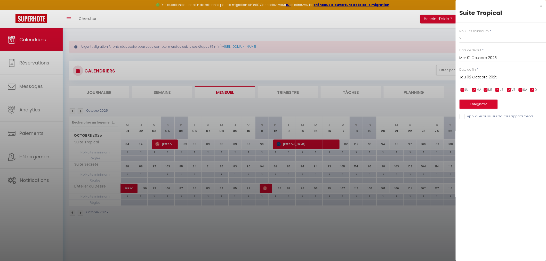
click at [484, 79] on input "Jeu 02 Octobre 2025" at bounding box center [503, 77] width 86 height 7
click at [531, 87] on span ">" at bounding box center [531, 86] width 11 height 10
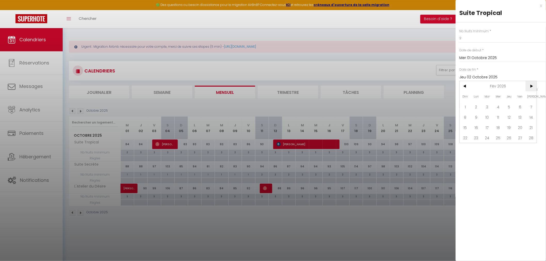
click at [531, 87] on span ">" at bounding box center [531, 86] width 11 height 10
click at [530, 87] on span ">" at bounding box center [531, 86] width 11 height 10
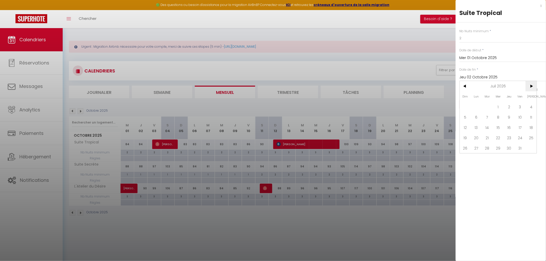
click at [530, 87] on span ">" at bounding box center [531, 86] width 11 height 10
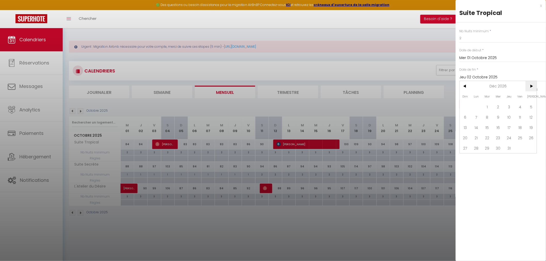
click at [530, 86] on span ">" at bounding box center [531, 86] width 11 height 10
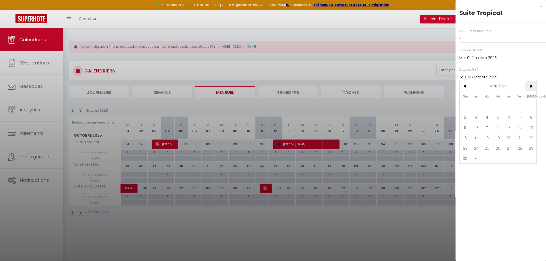
click at [530, 86] on span ">" at bounding box center [531, 86] width 11 height 10
click at [530, 87] on span ">" at bounding box center [531, 86] width 11 height 10
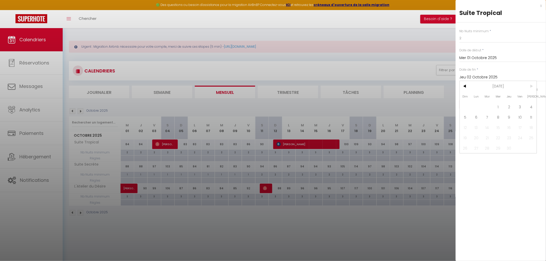
click at [535, 116] on span "11" at bounding box center [531, 117] width 11 height 10
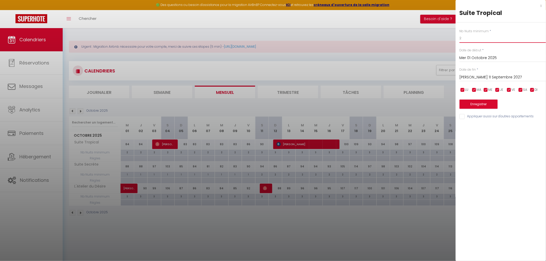
click at [469, 40] on input "2" at bounding box center [503, 38] width 86 height 9
click at [474, 104] on button "Enregistrer" at bounding box center [479, 104] width 38 height 9
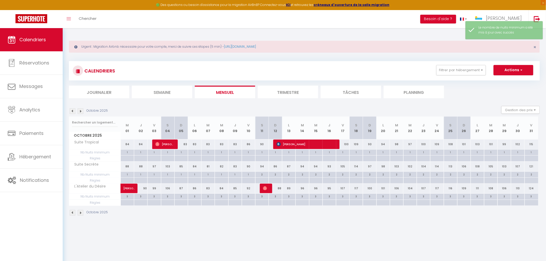
click at [127, 196] on div "3" at bounding box center [127, 196] width 13 height 5
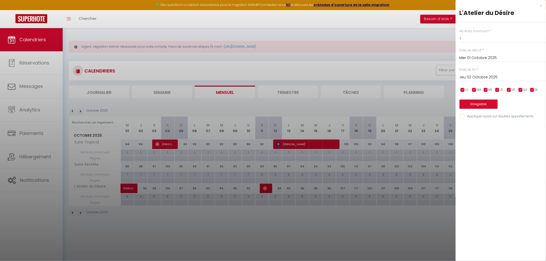
click at [472, 78] on input "Jeu 02 Octobre 2025" at bounding box center [503, 77] width 86 height 7
click at [532, 87] on span ">" at bounding box center [531, 86] width 11 height 10
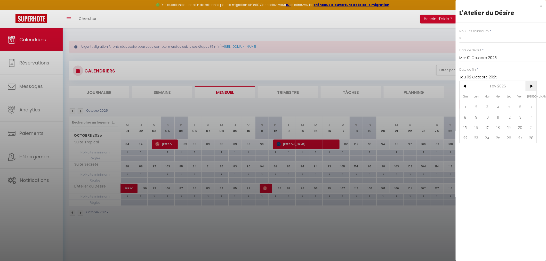
click at [532, 86] on span ">" at bounding box center [531, 86] width 11 height 10
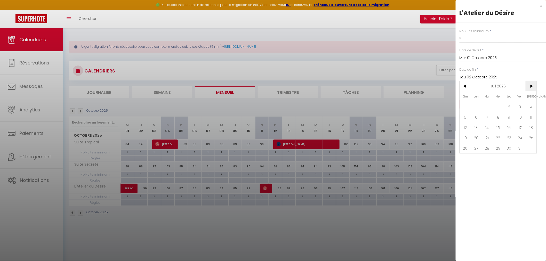
click at [532, 86] on span ">" at bounding box center [531, 86] width 11 height 10
click at [532, 85] on span ">" at bounding box center [531, 86] width 11 height 10
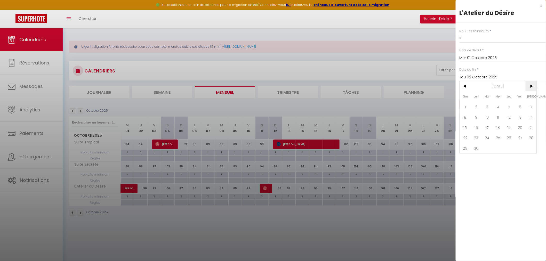
click at [532, 85] on span ">" at bounding box center [531, 86] width 11 height 10
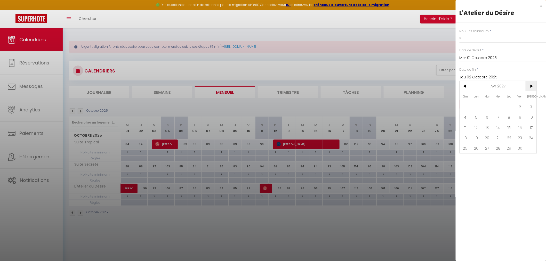
click at [532, 85] on span ">" at bounding box center [531, 86] width 11 height 10
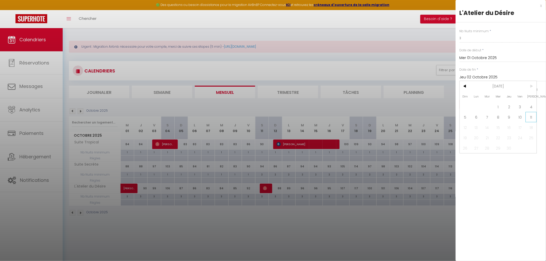
click at [530, 119] on span "11" at bounding box center [531, 117] width 11 height 10
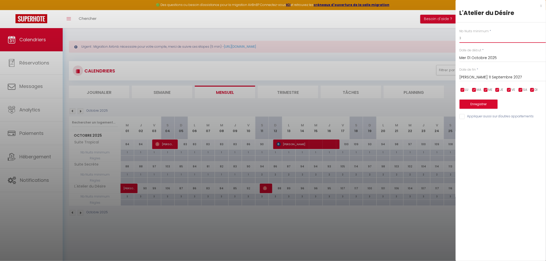
click at [476, 39] on input "3" at bounding box center [503, 38] width 86 height 9
click at [483, 106] on button "Enregistrer" at bounding box center [479, 104] width 38 height 9
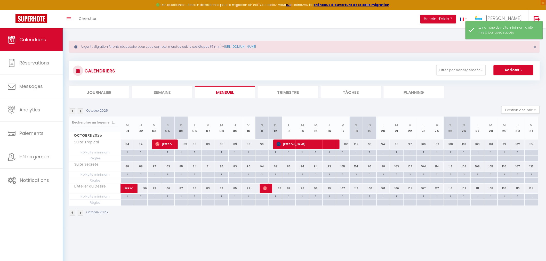
click at [126, 174] on div "1" at bounding box center [127, 174] width 13 height 5
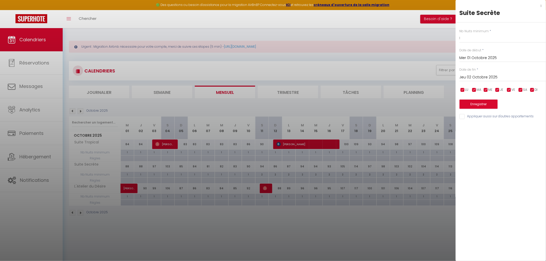
click at [489, 78] on input "Jeu 02 Octobre 2025" at bounding box center [503, 77] width 86 height 7
click at [535, 86] on span ">" at bounding box center [531, 86] width 11 height 10
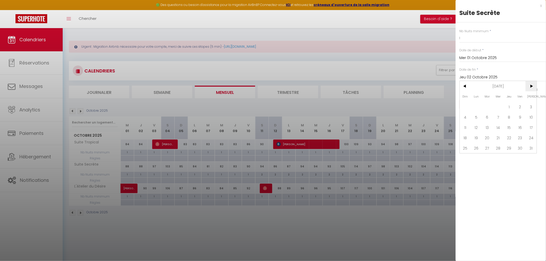
click at [535, 85] on span ">" at bounding box center [531, 86] width 11 height 10
click at [536, 84] on span ">" at bounding box center [531, 86] width 11 height 10
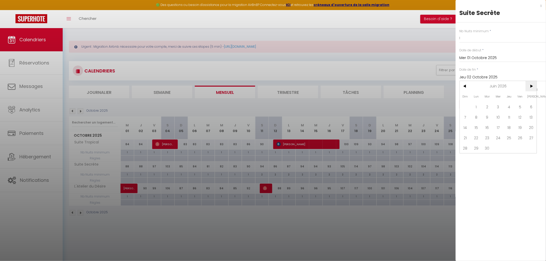
click at [536, 84] on span ">" at bounding box center [531, 86] width 11 height 10
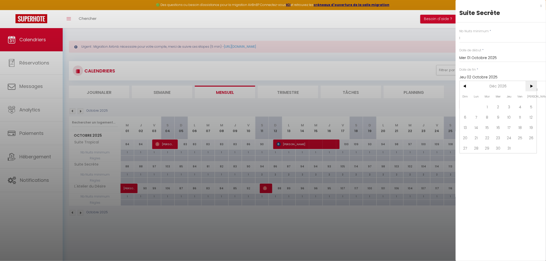
click at [536, 84] on span ">" at bounding box center [531, 86] width 11 height 10
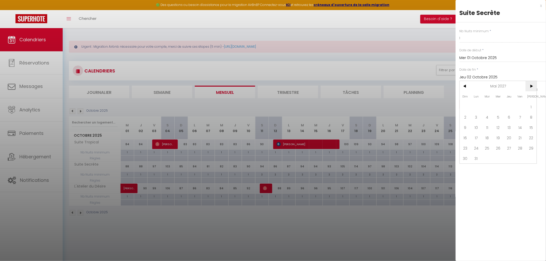
click at [536, 84] on span ">" at bounding box center [531, 86] width 11 height 10
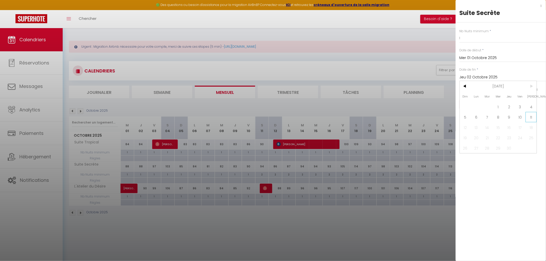
click at [534, 115] on span "11" at bounding box center [531, 117] width 11 height 10
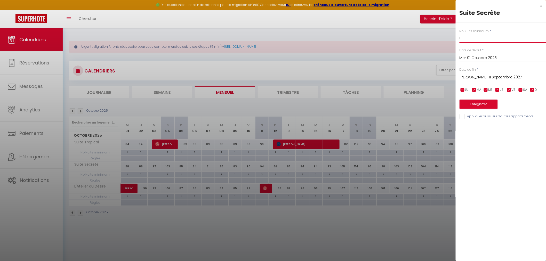
click at [470, 39] on input "1" at bounding box center [503, 38] width 86 height 9
click at [475, 105] on button "Enregistrer" at bounding box center [479, 104] width 38 height 9
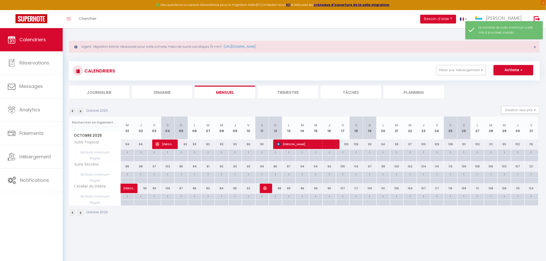
click at [74, 113] on img at bounding box center [73, 111] width 6 height 6
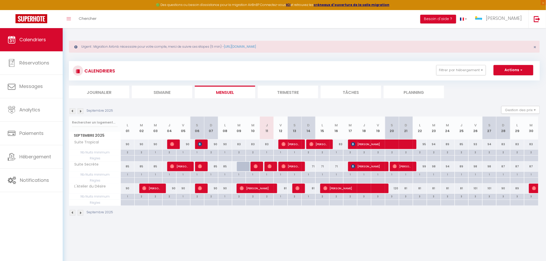
click at [268, 197] on div "2" at bounding box center [267, 196] width 14 height 5
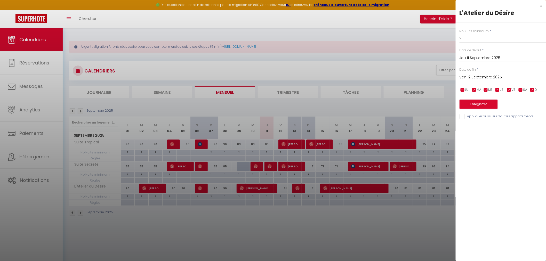
click at [476, 80] on input "Ven 12 Septembre 2025" at bounding box center [503, 77] width 86 height 7
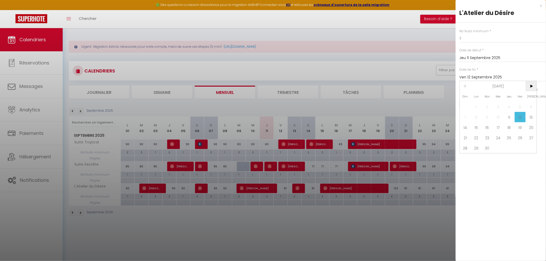
click at [534, 89] on span ">" at bounding box center [531, 86] width 11 height 10
click at [508, 110] on span "2" at bounding box center [509, 107] width 11 height 10
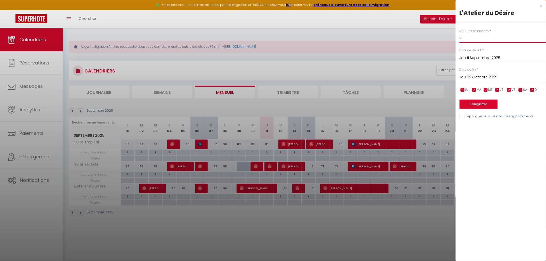
click at [467, 38] on input "2" at bounding box center [503, 38] width 86 height 9
click at [486, 106] on button "Enregistrer" at bounding box center [479, 104] width 38 height 9
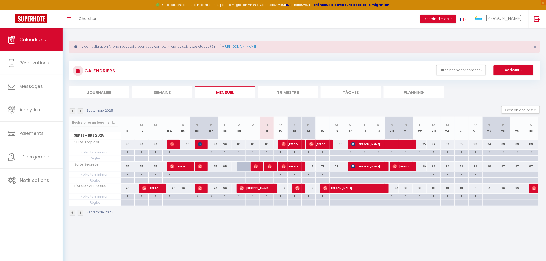
click at [270, 154] on div "1" at bounding box center [267, 152] width 14 height 5
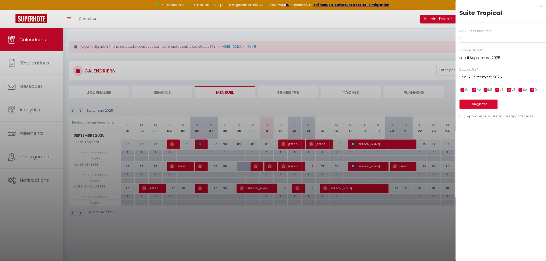
click at [504, 76] on input "Ven 12 Septembre 2025" at bounding box center [503, 77] width 86 height 7
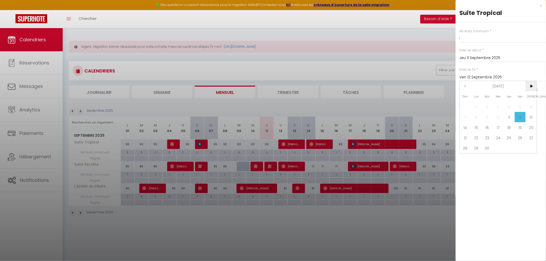
click at [533, 89] on span ">" at bounding box center [531, 86] width 11 height 10
click at [523, 107] on span "3" at bounding box center [520, 107] width 11 height 10
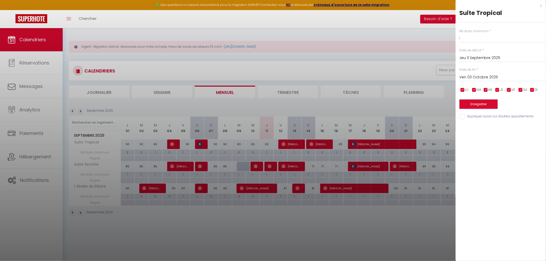
click at [479, 103] on button "Enregistrer" at bounding box center [479, 104] width 38 height 9
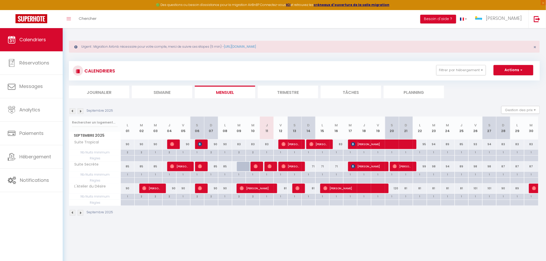
click at [82, 113] on img at bounding box center [81, 111] width 6 height 6
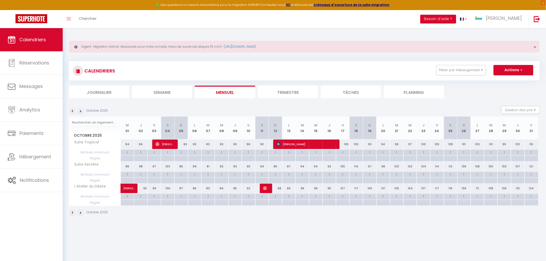
click at [82, 113] on img at bounding box center [81, 111] width 6 height 6
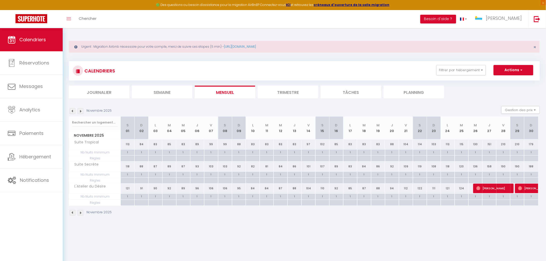
click at [73, 112] on img at bounding box center [73, 111] width 6 height 6
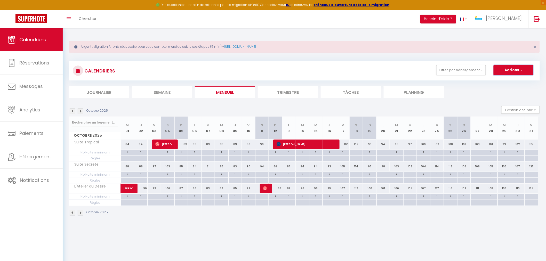
click at [511, 68] on button "Actions" at bounding box center [514, 70] width 40 height 10
click at [512, 70] on button "Actions" at bounding box center [514, 70] width 40 height 10
click at [483, 72] on button "Filtrer par hébergement" at bounding box center [461, 70] width 50 height 10
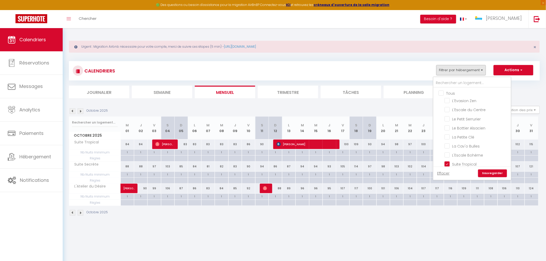
click at [445, 92] on input "Tous" at bounding box center [477, 92] width 77 height 5
click at [442, 92] on input "Tous" at bounding box center [477, 92] width 77 height 5
click at [450, 144] on input "Au Fil du Temps - Centre Historique" at bounding box center [477, 146] width 65 height 5
click at [496, 171] on link "Sauvegarder" at bounding box center [492, 174] width 29 height 8
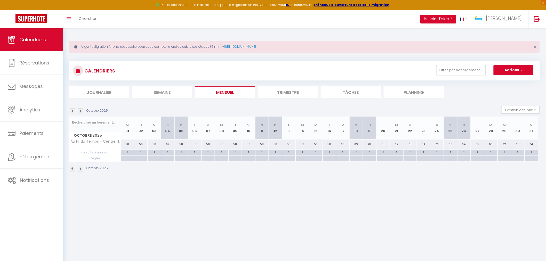
click at [74, 111] on img at bounding box center [73, 111] width 6 height 6
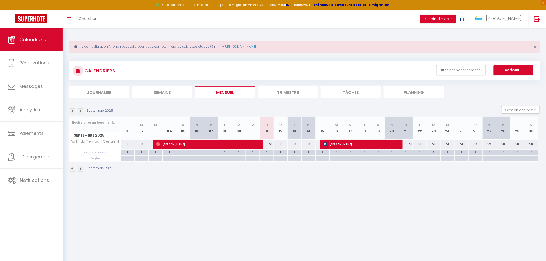
click at [405, 152] on div "2" at bounding box center [406, 152] width 14 height 5
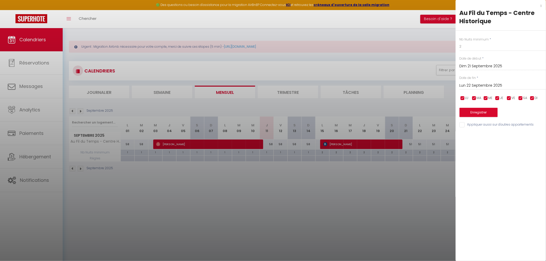
click at [483, 86] on input "Lun 22 Septembre 2025" at bounding box center [503, 85] width 86 height 7
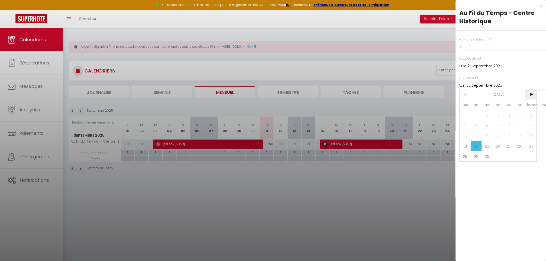
click at [531, 92] on span ">" at bounding box center [531, 94] width 11 height 10
click at [524, 157] on span "31" at bounding box center [520, 156] width 11 height 10
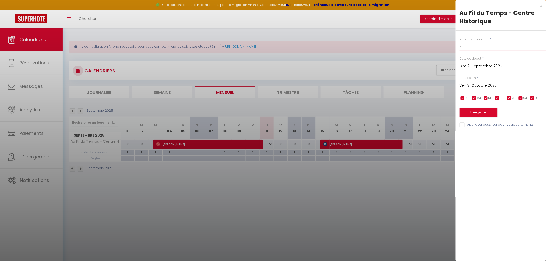
click at [463, 44] on input "2" at bounding box center [503, 46] width 86 height 9
click at [487, 114] on button "Enregistrer" at bounding box center [479, 112] width 38 height 9
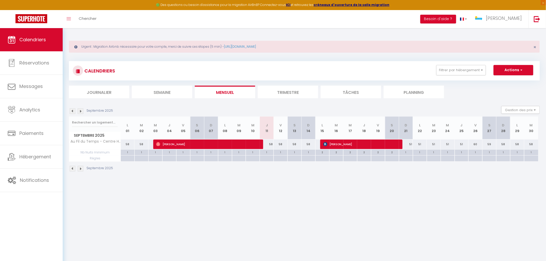
click at [269, 143] on div "58" at bounding box center [267, 145] width 14 height 10
type input "58"
type input "Jeu 11 Septembre 2025"
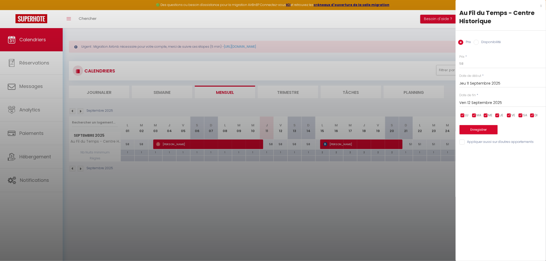
click at [489, 102] on input "Ven 12 Septembre 2025" at bounding box center [503, 103] width 86 height 7
click at [530, 143] on span "13" at bounding box center [531, 143] width 11 height 10
type input "Sam 13 Septembre 2025"
click at [467, 63] on input "58" at bounding box center [503, 63] width 86 height 9
type input "51"
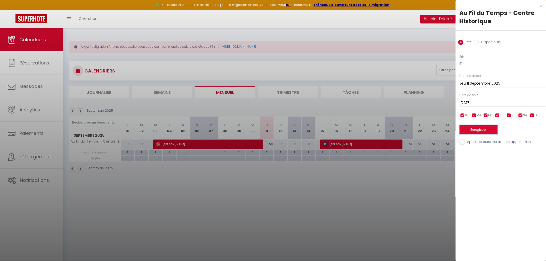
click at [483, 129] on button "Enregistrer" at bounding box center [479, 129] width 38 height 9
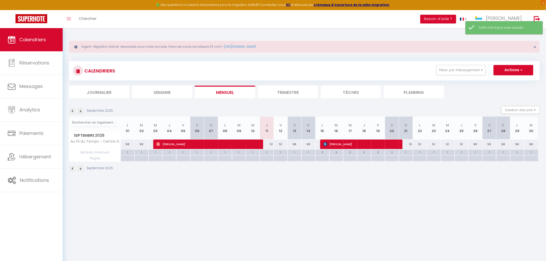
click at [295, 145] on div "58" at bounding box center [295, 145] width 14 height 10
type input "58"
type input "Sam 13 Septembre 2025"
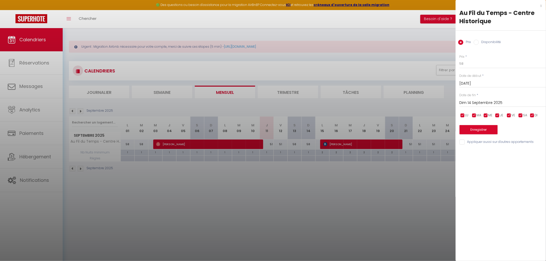
click at [486, 104] on input "Dim 14 Septembre 2025" at bounding box center [503, 103] width 86 height 7
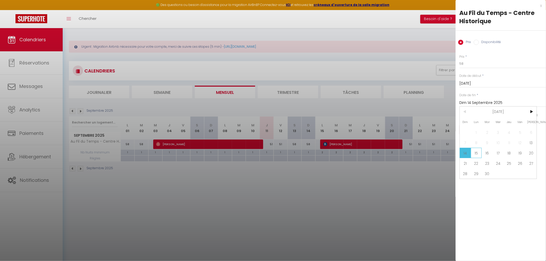
click at [478, 153] on span "15" at bounding box center [476, 153] width 11 height 10
type input "Lun 15 Septembre 2025"
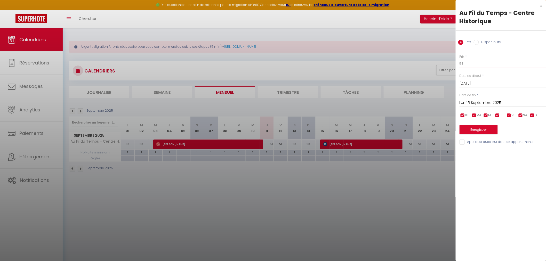
click at [470, 65] on input "58" at bounding box center [503, 63] width 86 height 9
type input "51"
click at [490, 130] on button "Enregistrer" at bounding box center [479, 129] width 38 height 9
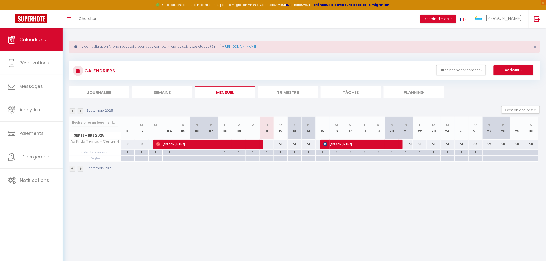
click at [80, 112] on img at bounding box center [81, 111] width 6 height 6
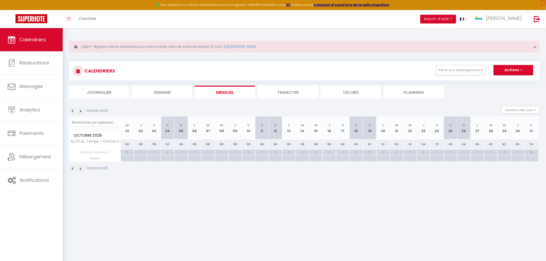
click at [80, 112] on img at bounding box center [81, 111] width 6 height 6
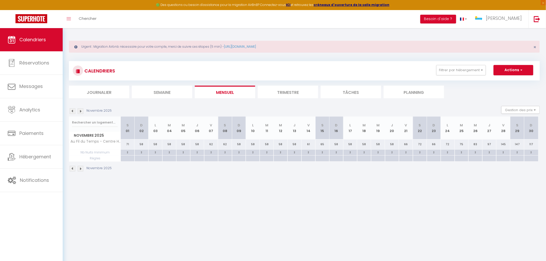
click at [80, 112] on img at bounding box center [81, 111] width 6 height 6
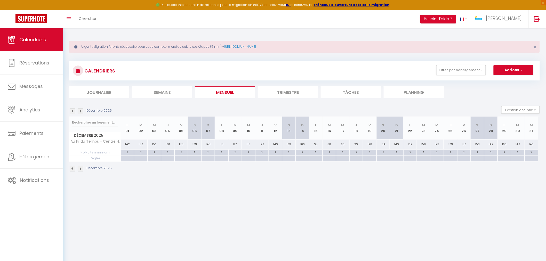
click at [71, 112] on img at bounding box center [73, 111] width 6 height 6
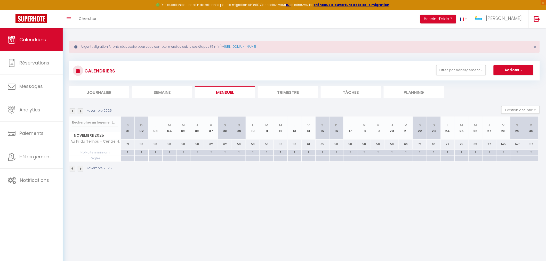
click at [127, 153] on div "2" at bounding box center [128, 152] width 14 height 5
type input "2"
type input "Sam 01 Novembre 2025"
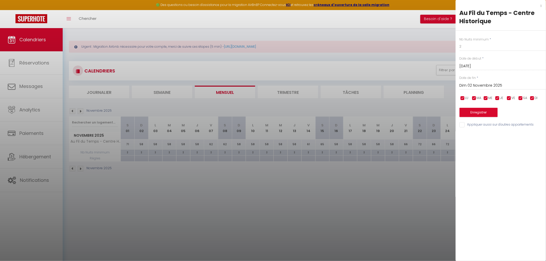
click at [484, 83] on input "Dim 02 Novembre 2025" at bounding box center [503, 85] width 86 height 7
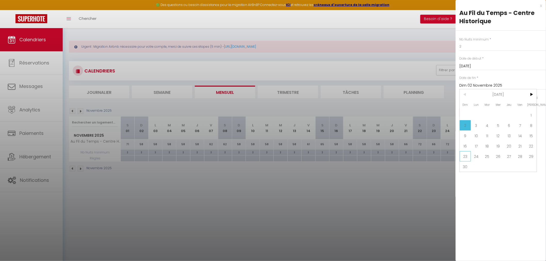
click at [462, 158] on span "23" at bounding box center [465, 156] width 11 height 10
type input "Dim 23 Novembre 2025"
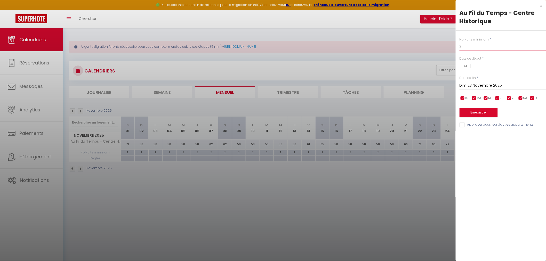
click at [466, 48] on input "2" at bounding box center [503, 46] width 86 height 9
type input "1"
click at [478, 113] on button "Enregistrer" at bounding box center [479, 112] width 38 height 9
